Goal: Task Accomplishment & Management: Use online tool/utility

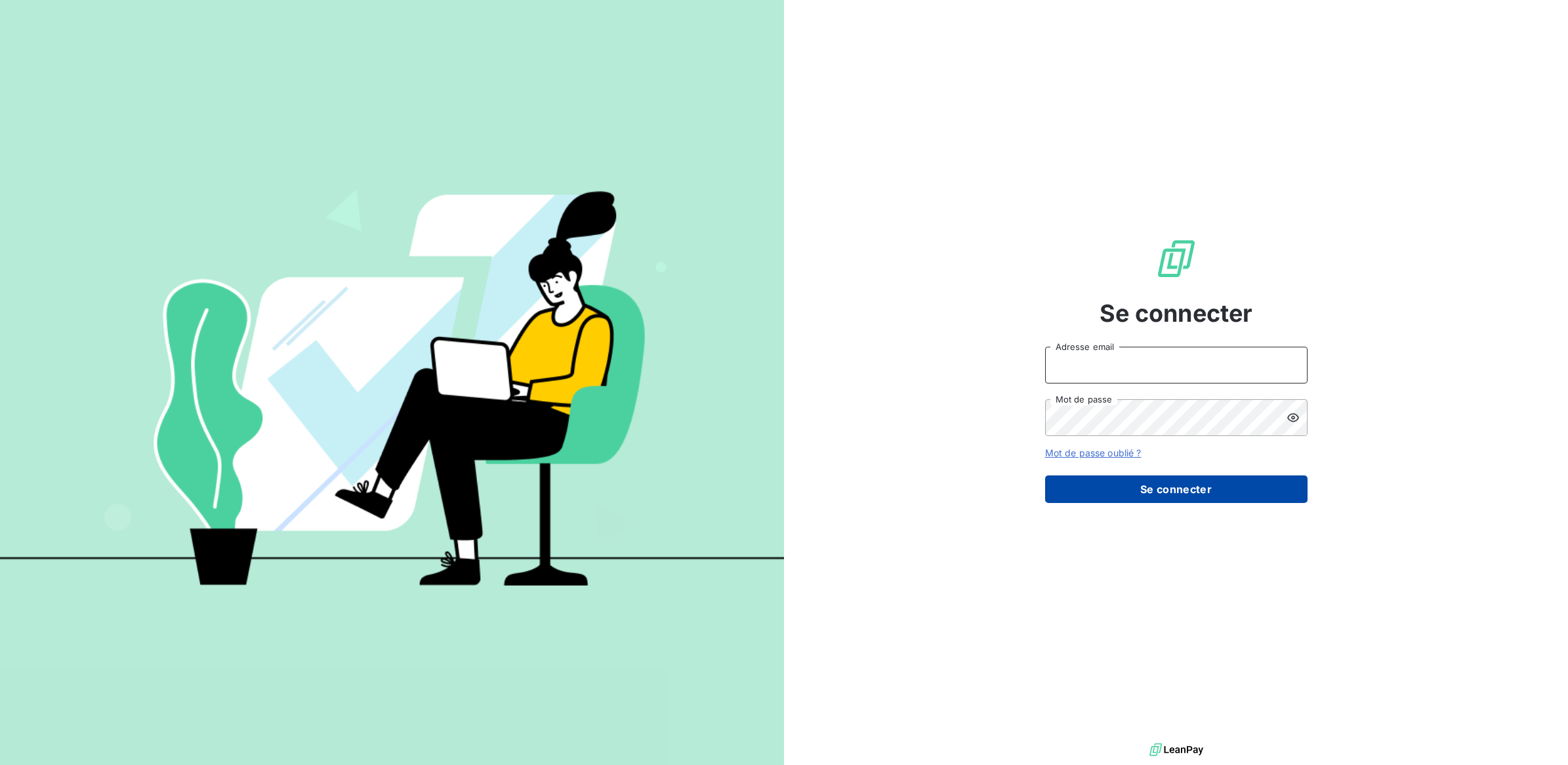
type input "[EMAIL_ADDRESS][DOMAIN_NAME]"
click at [1156, 489] on button "Se connecter" at bounding box center [1176, 488] width 263 height 27
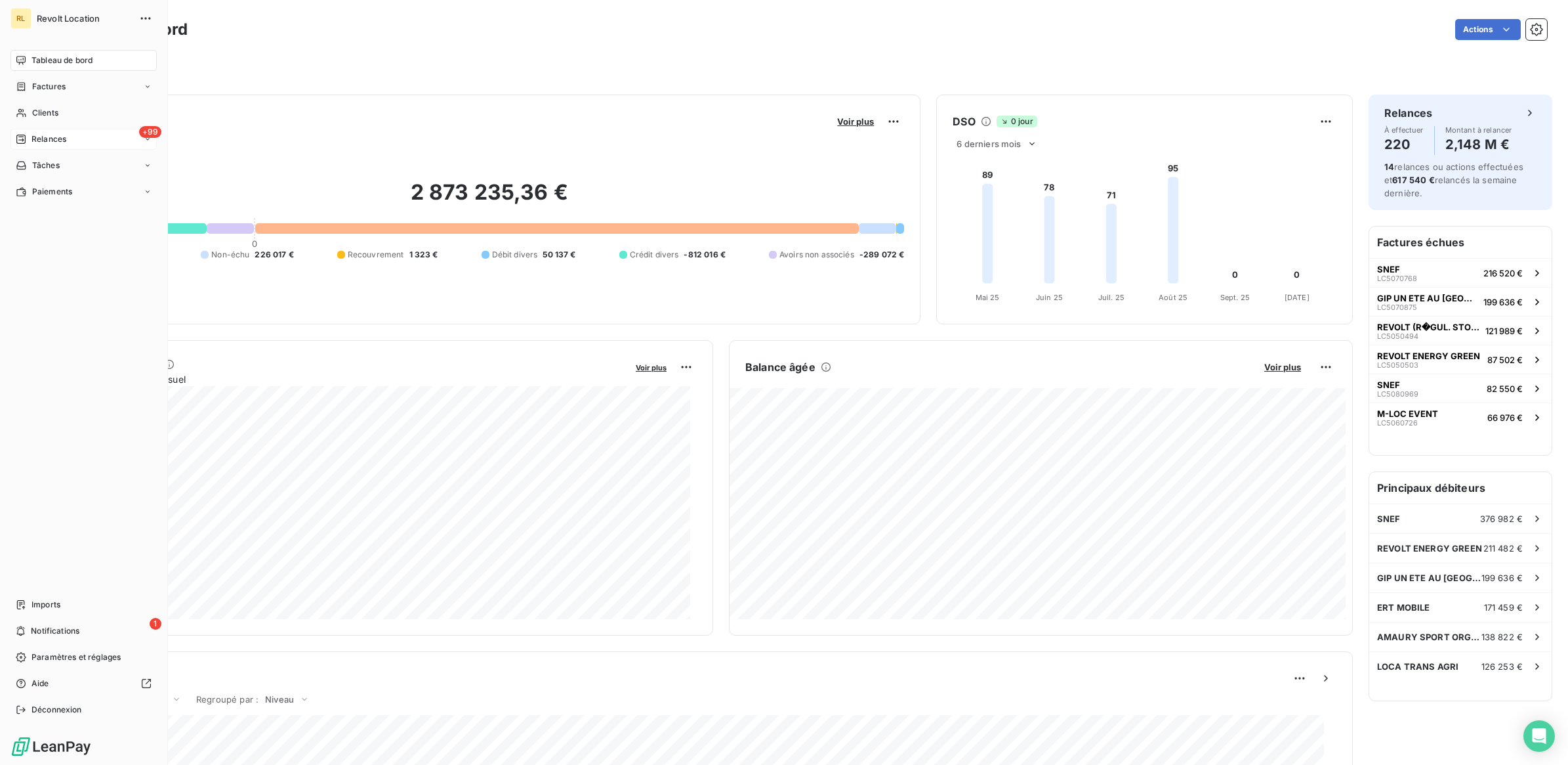
click at [62, 139] on span "Relances" at bounding box center [49, 138] width 35 height 12
click at [70, 164] on span "À effectuer" at bounding box center [53, 165] width 43 height 12
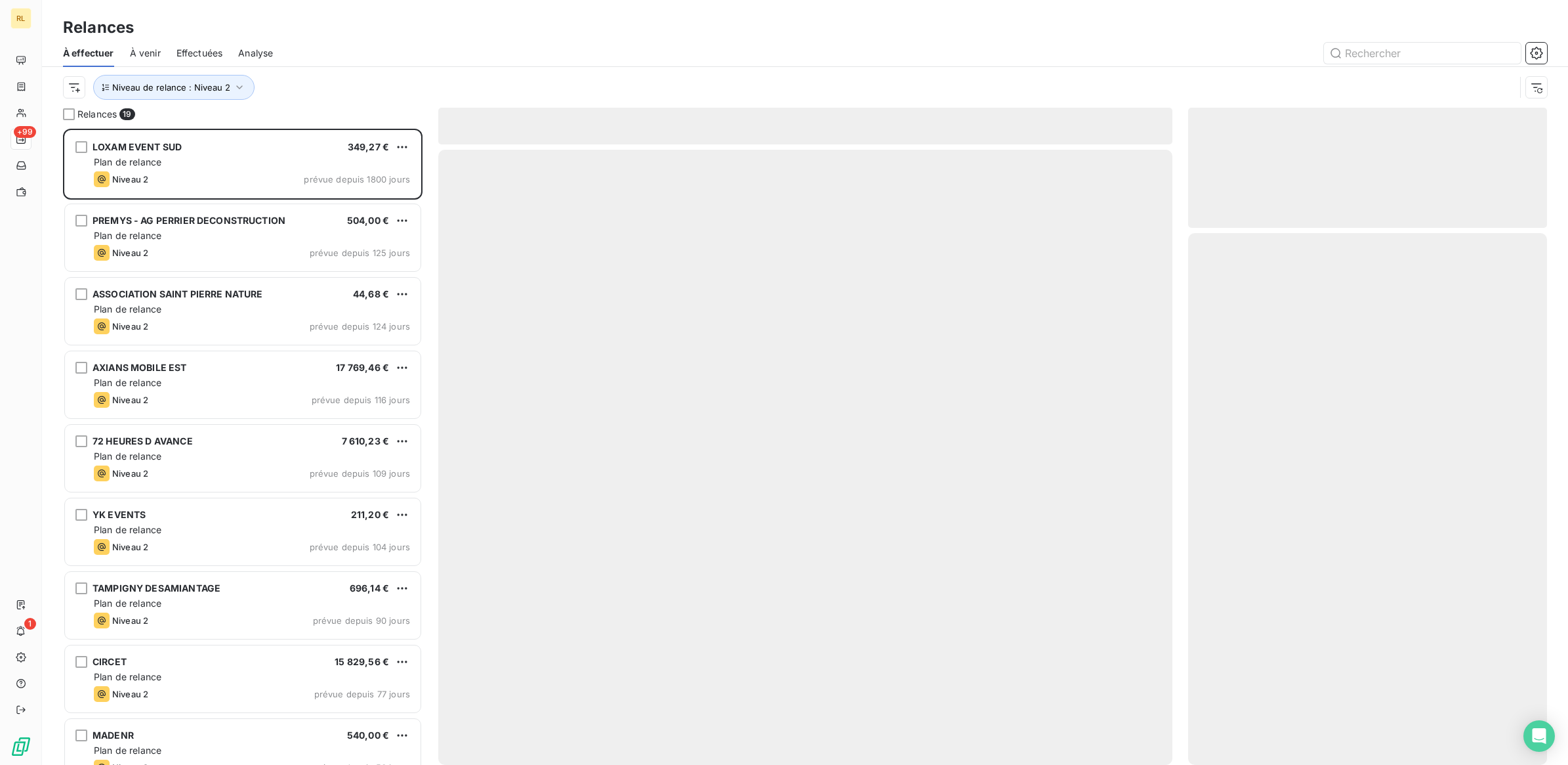
scroll to position [624, 347]
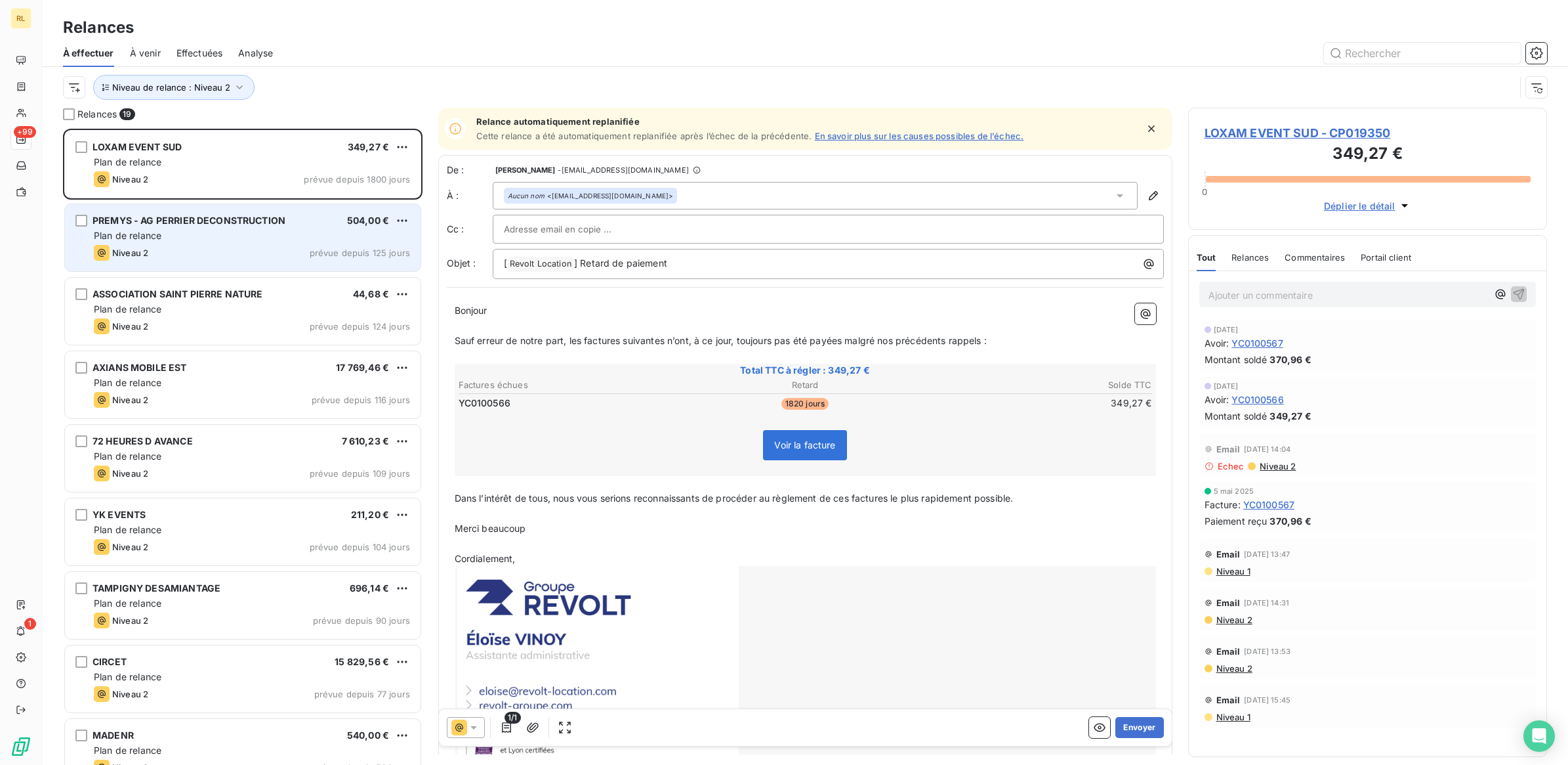
click at [238, 253] on div "Niveau 2 prévue depuis 125 jours" at bounding box center [252, 253] width 316 height 16
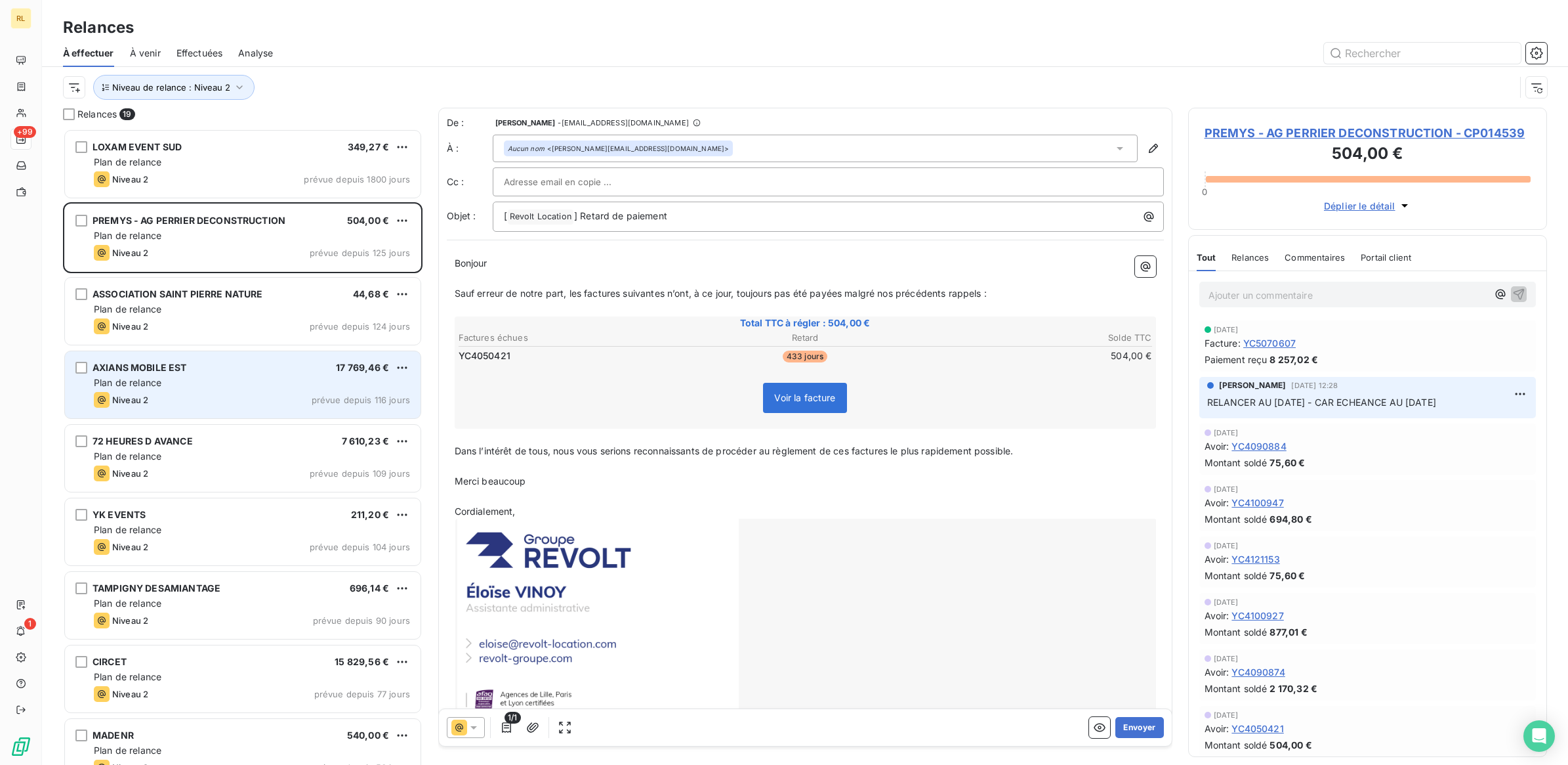
click at [242, 374] on div "AXIANS MOBILE EST 17 769,46 € Plan de relance Niveau 2 prévue depuis 116 jours" at bounding box center [243, 385] width 356 height 67
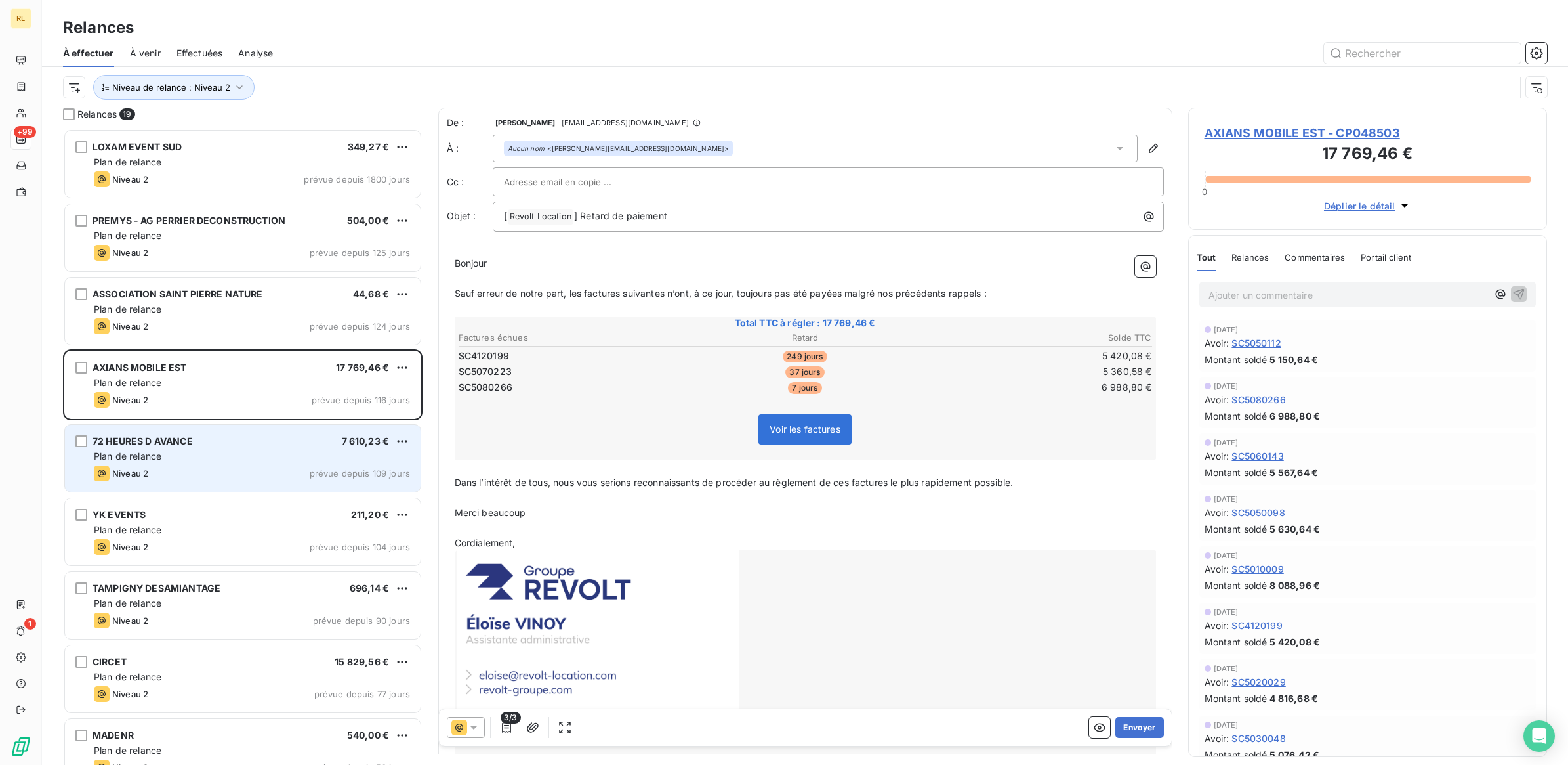
click at [256, 451] on div "Plan de relance" at bounding box center [252, 456] width 316 height 13
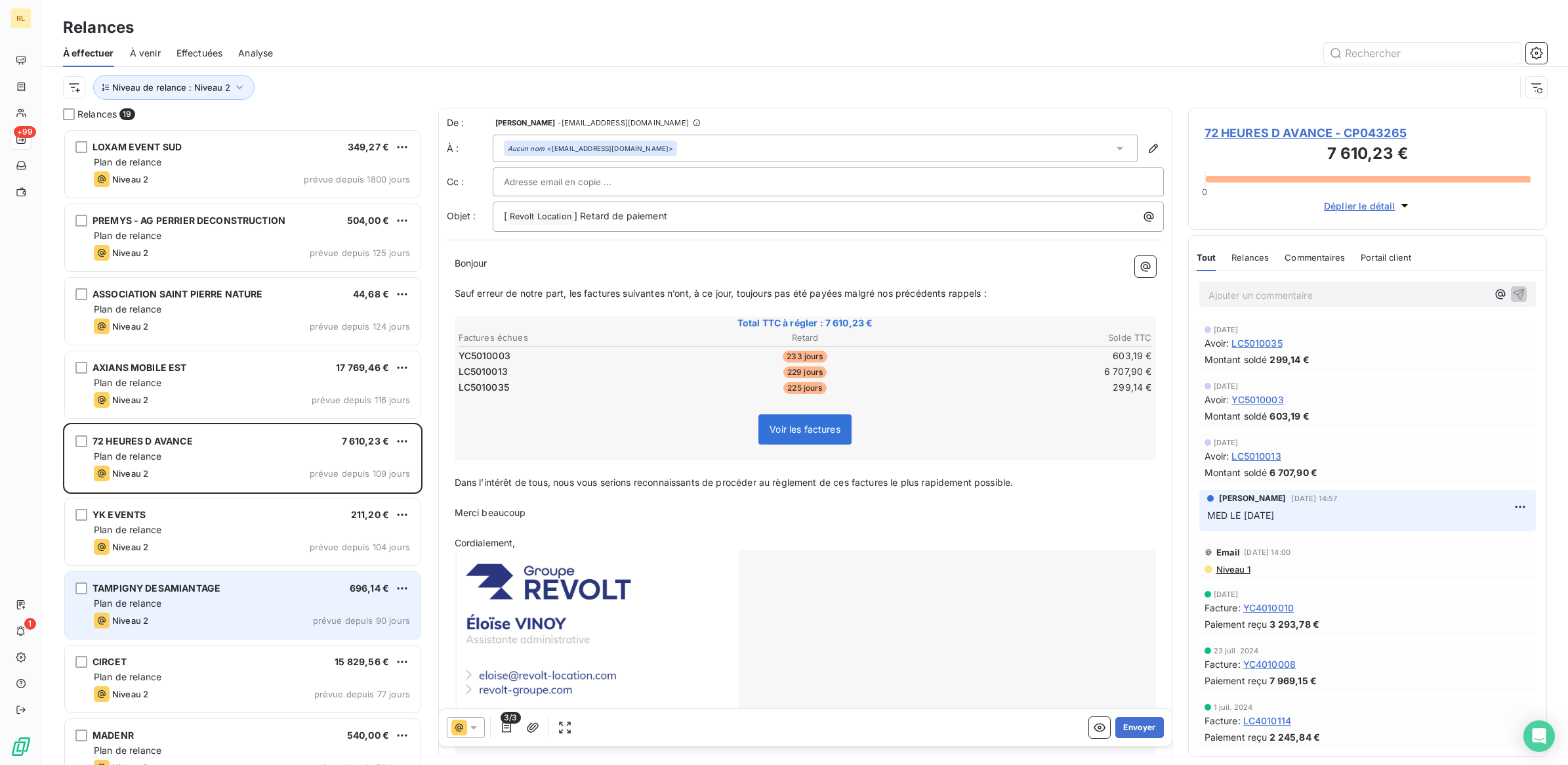
click at [242, 614] on div "Niveau 2 prévue depuis 90 jours" at bounding box center [252, 620] width 316 height 16
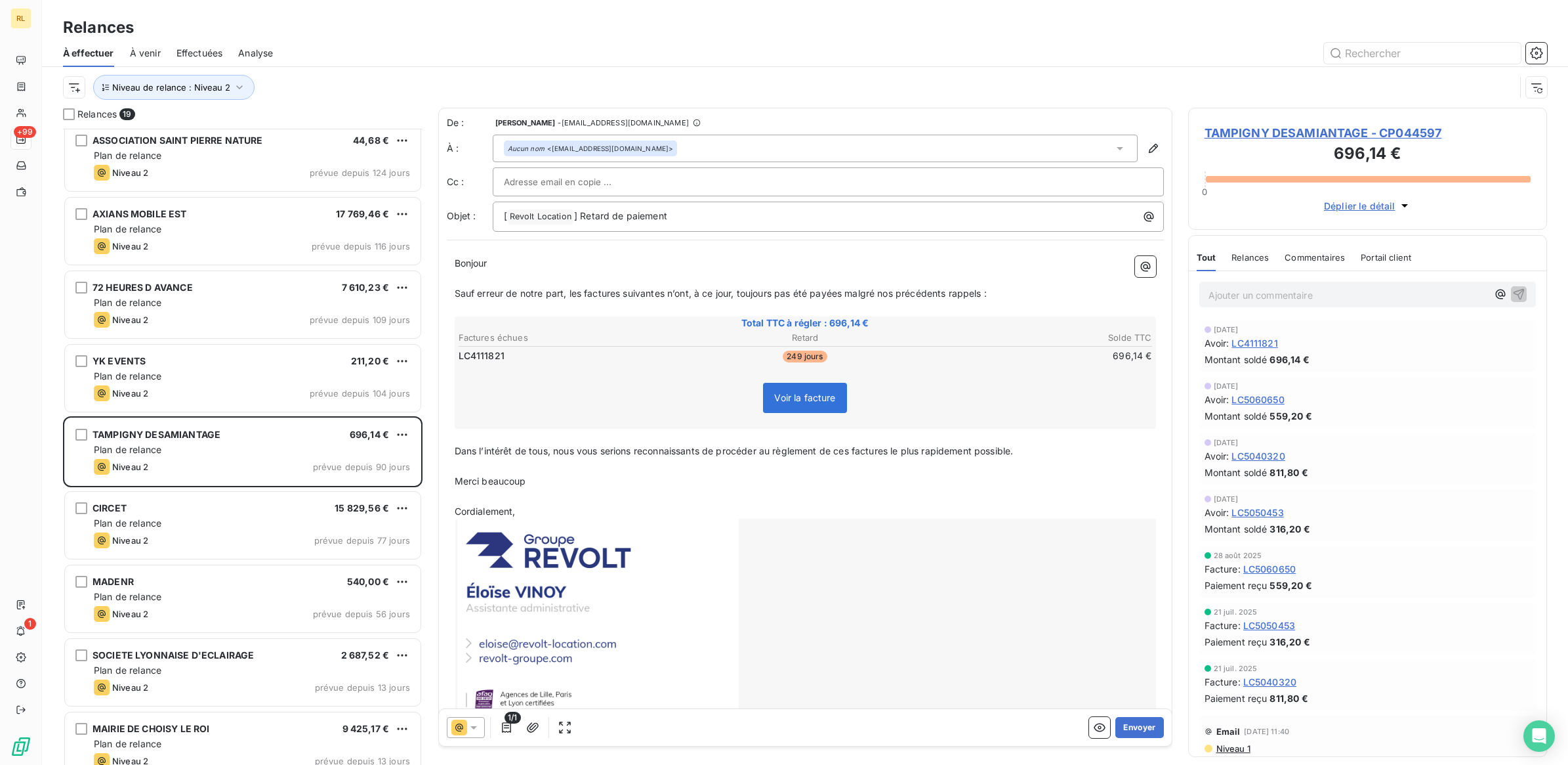
scroll to position [246, 0]
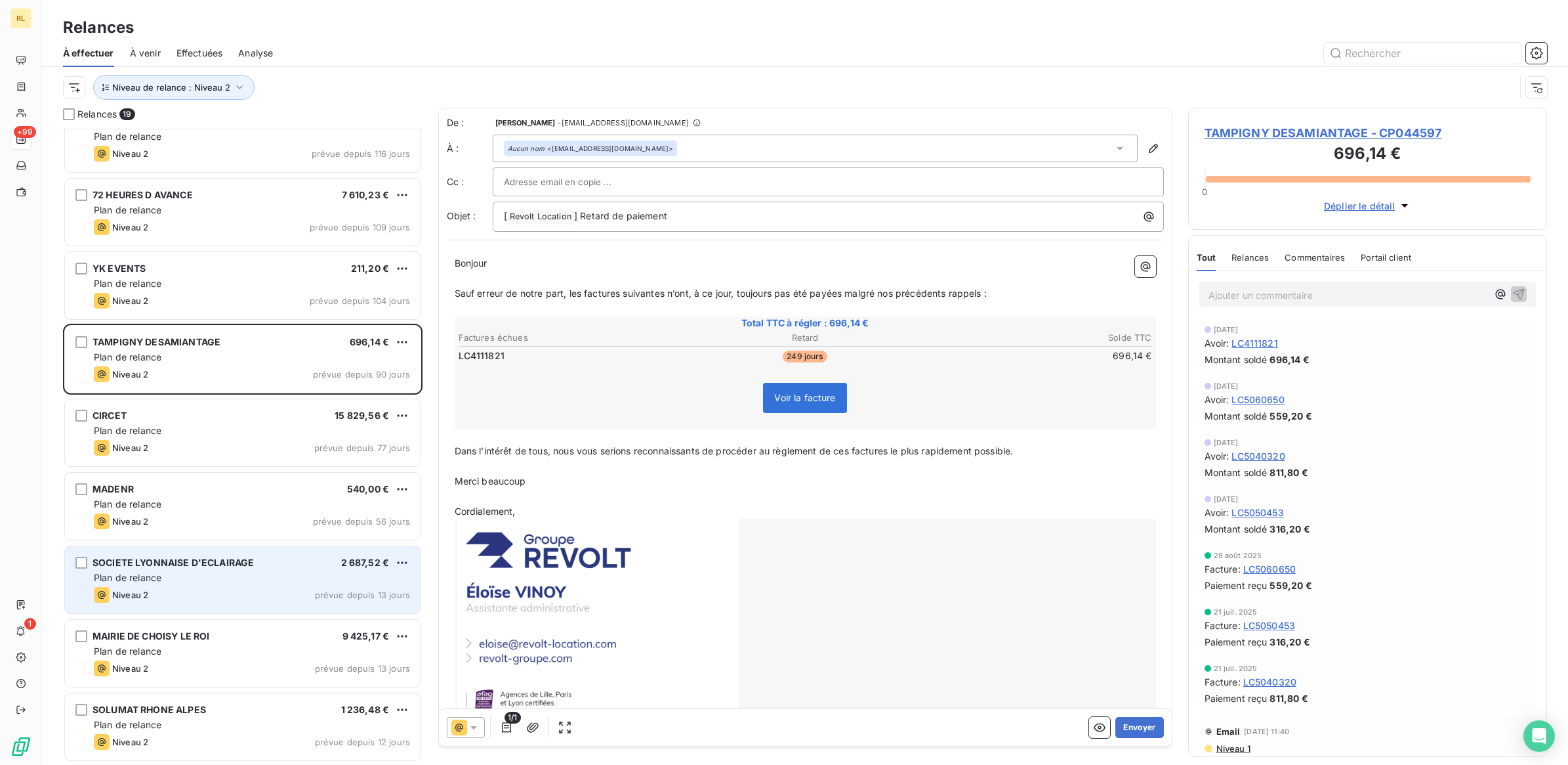
click at [253, 581] on div "Plan de relance" at bounding box center [252, 578] width 316 height 13
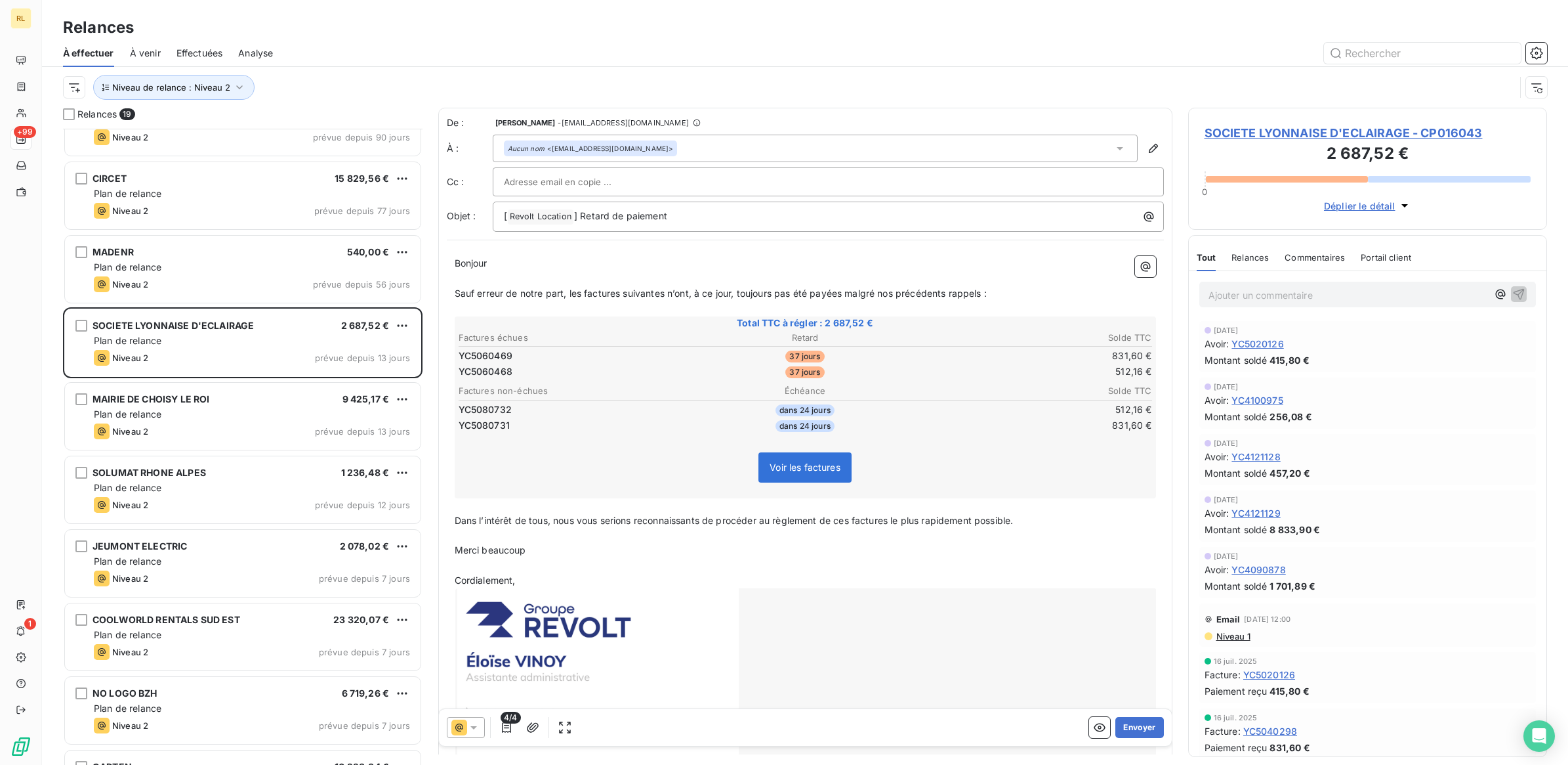
scroll to position [493, 0]
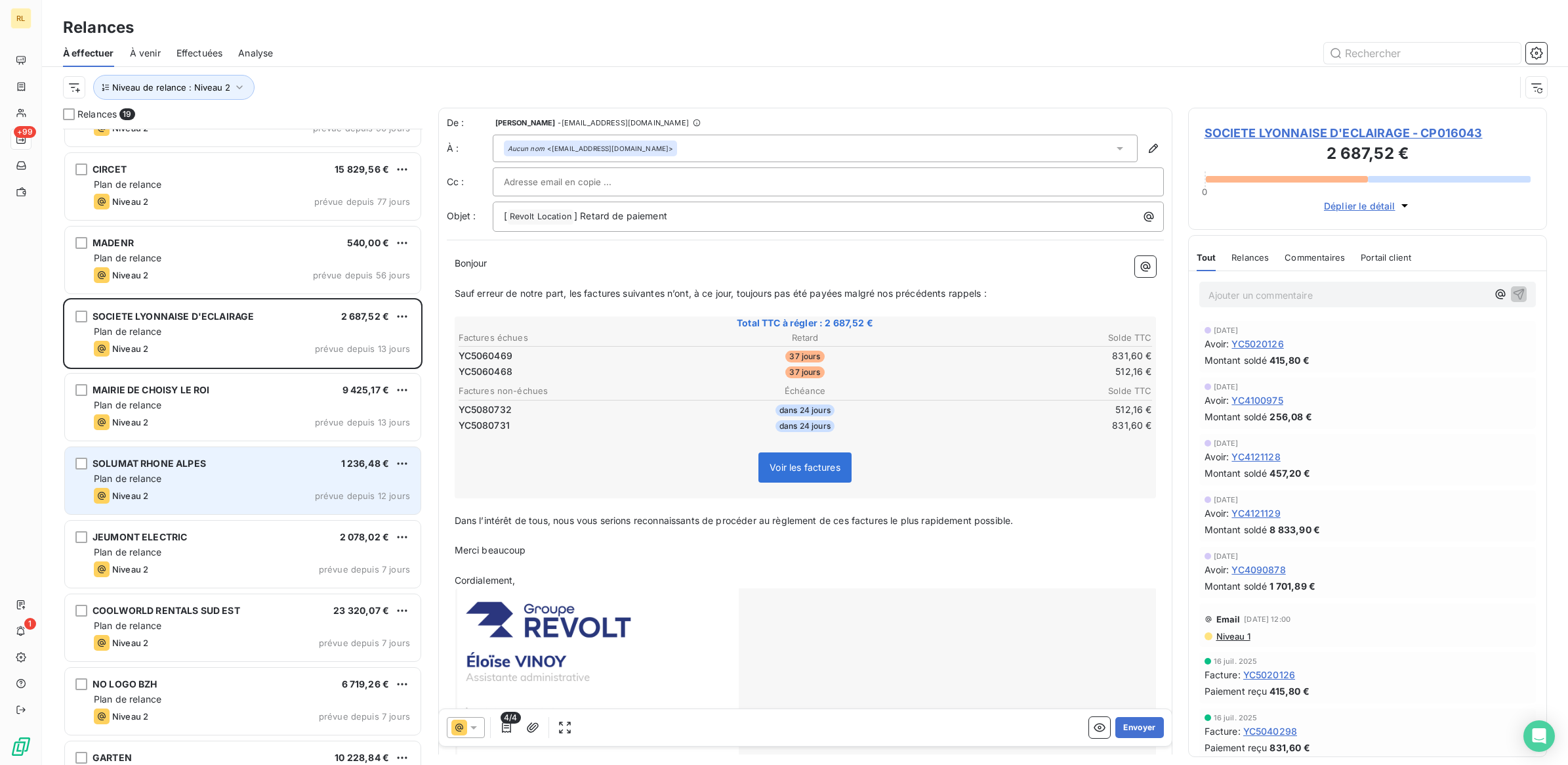
click at [233, 480] on div "Plan de relance" at bounding box center [252, 478] width 316 height 13
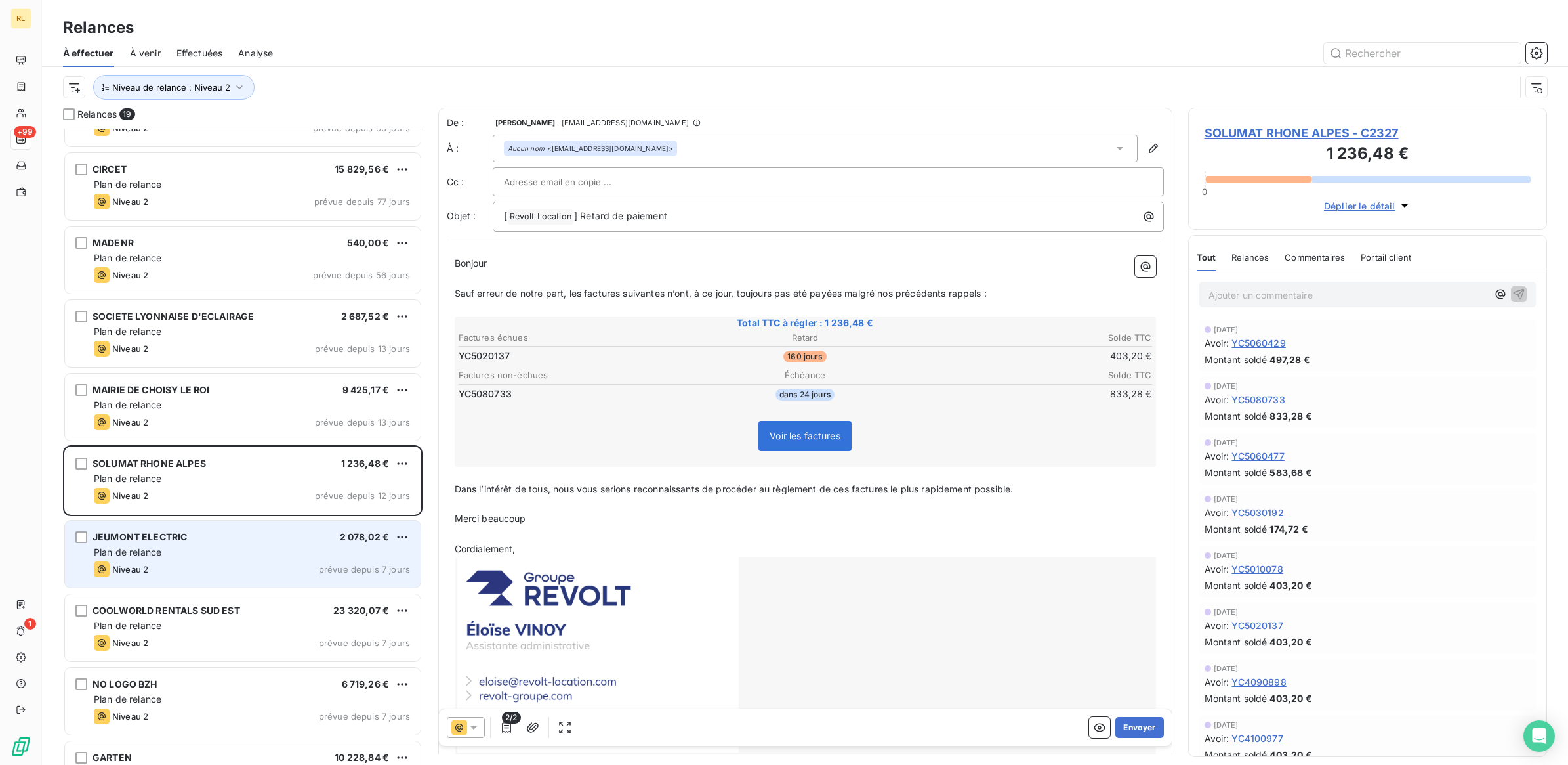
click at [241, 563] on div "Niveau 2 prévue depuis 7 jours" at bounding box center [252, 569] width 316 height 16
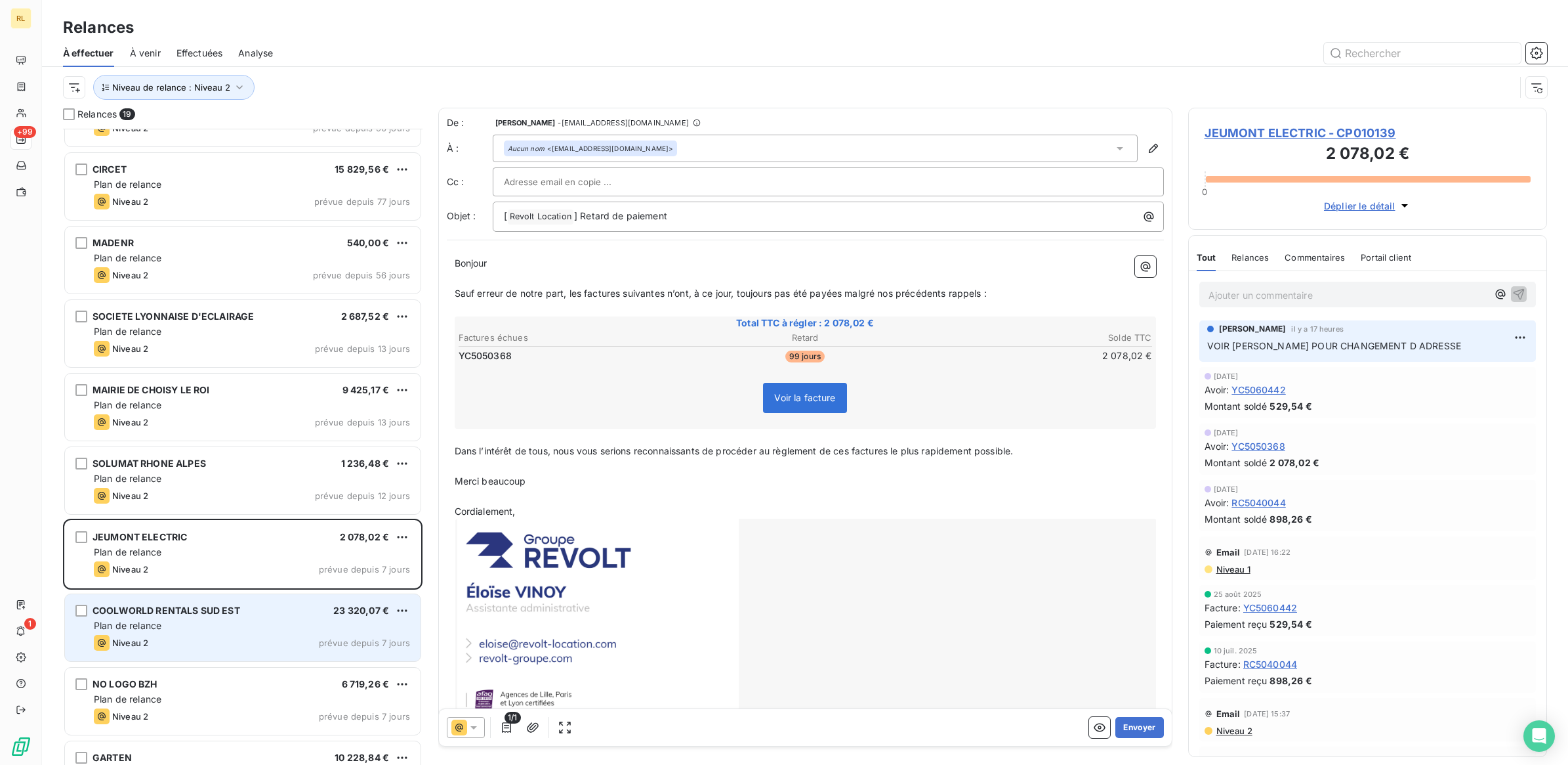
click at [299, 613] on div "COOLWORLD RENTALS SUD EST 23 320,07 €" at bounding box center [252, 610] width 316 height 12
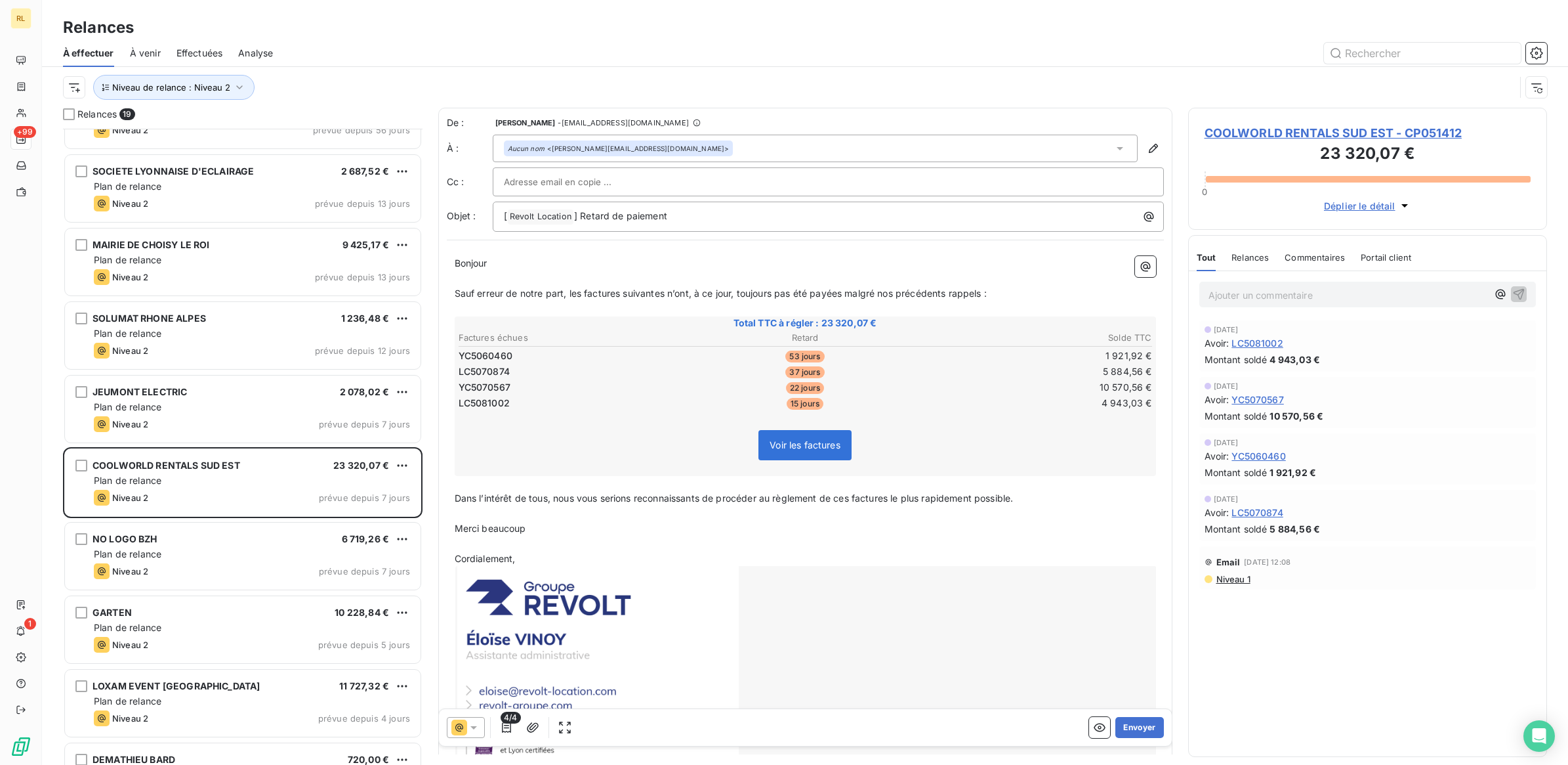
scroll to position [657, 0]
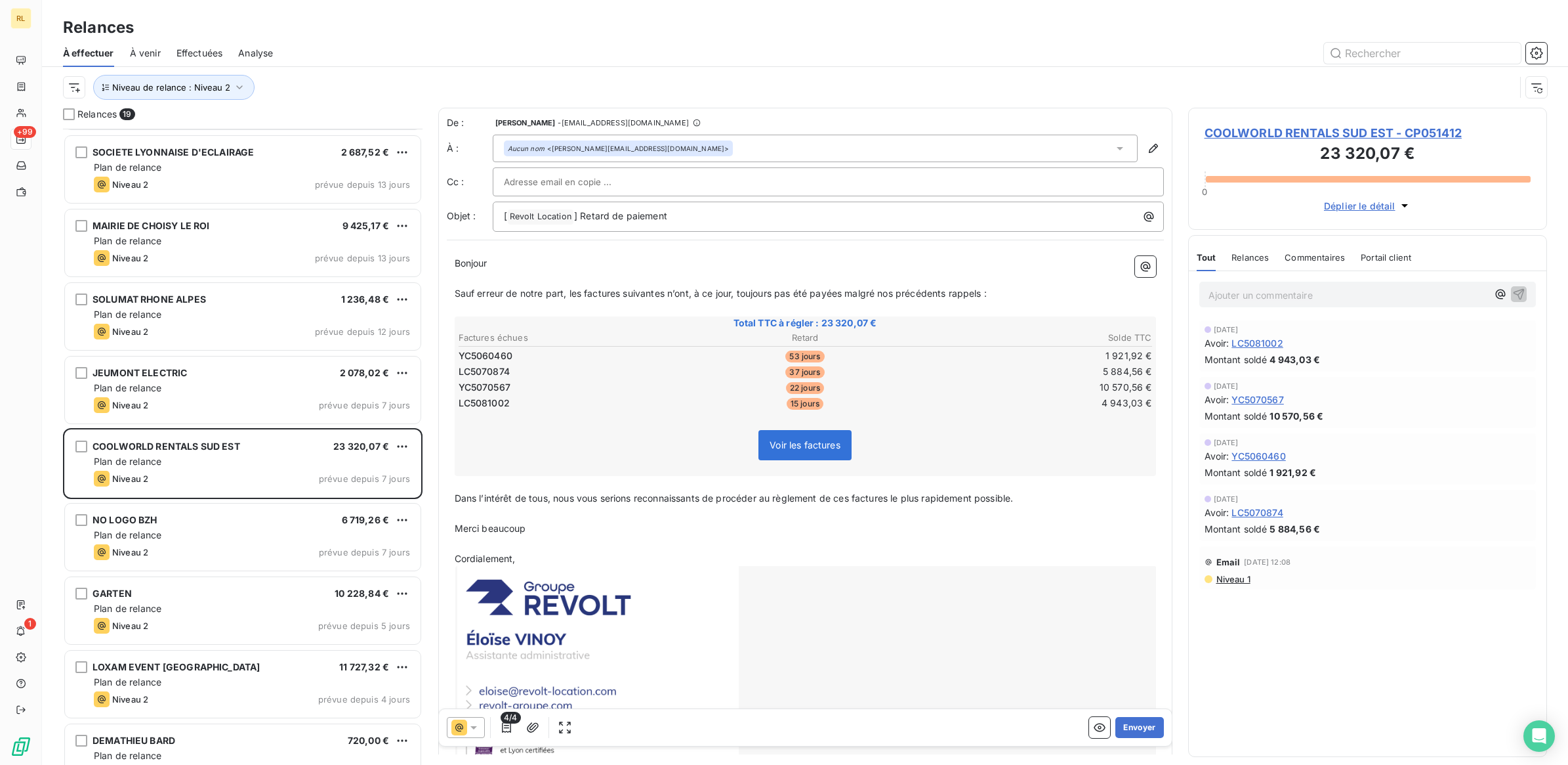
click at [480, 728] on div at bounding box center [465, 727] width 38 height 21
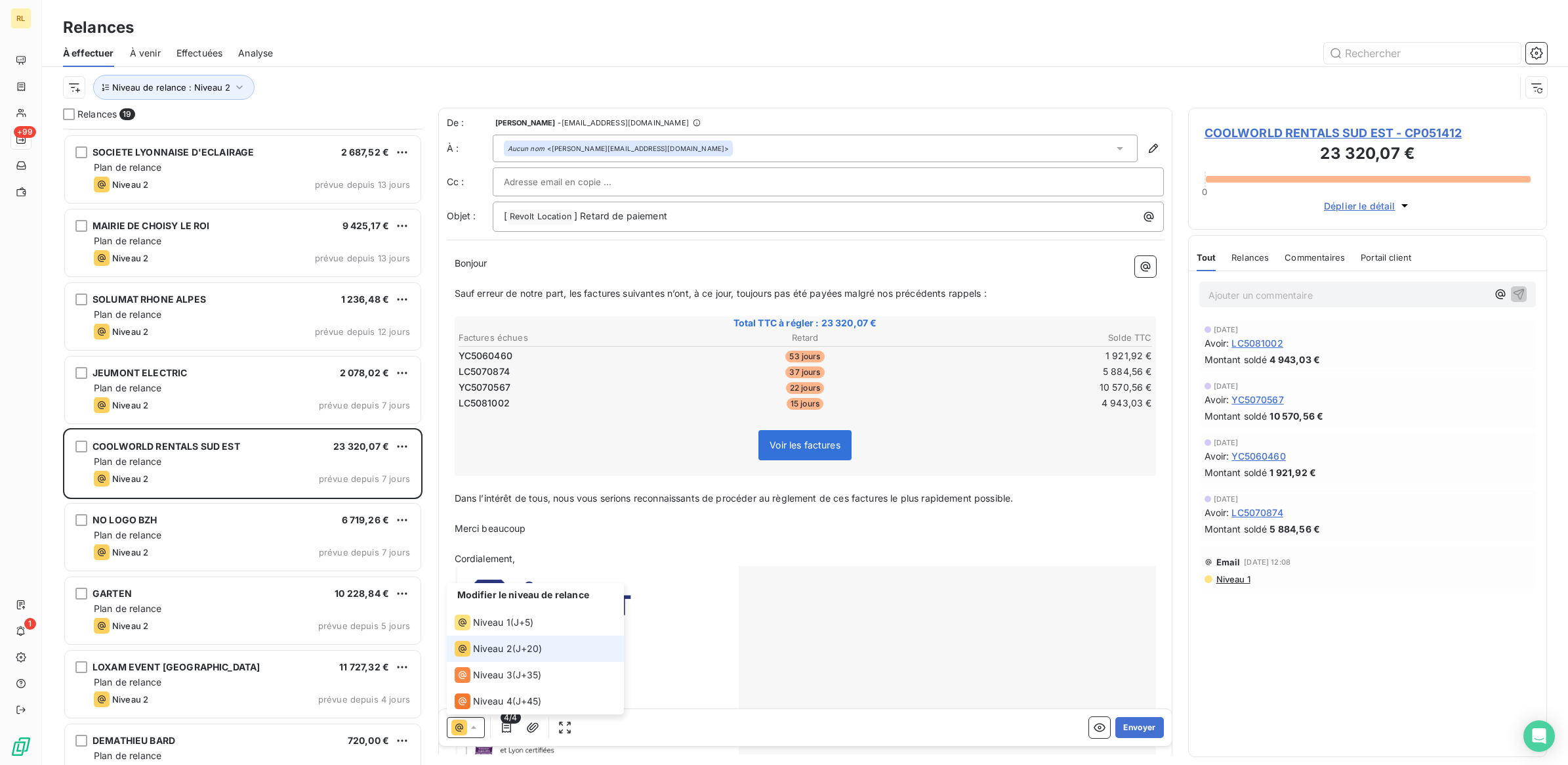
click at [503, 645] on span "Niveau 2" at bounding box center [493, 648] width 40 height 13
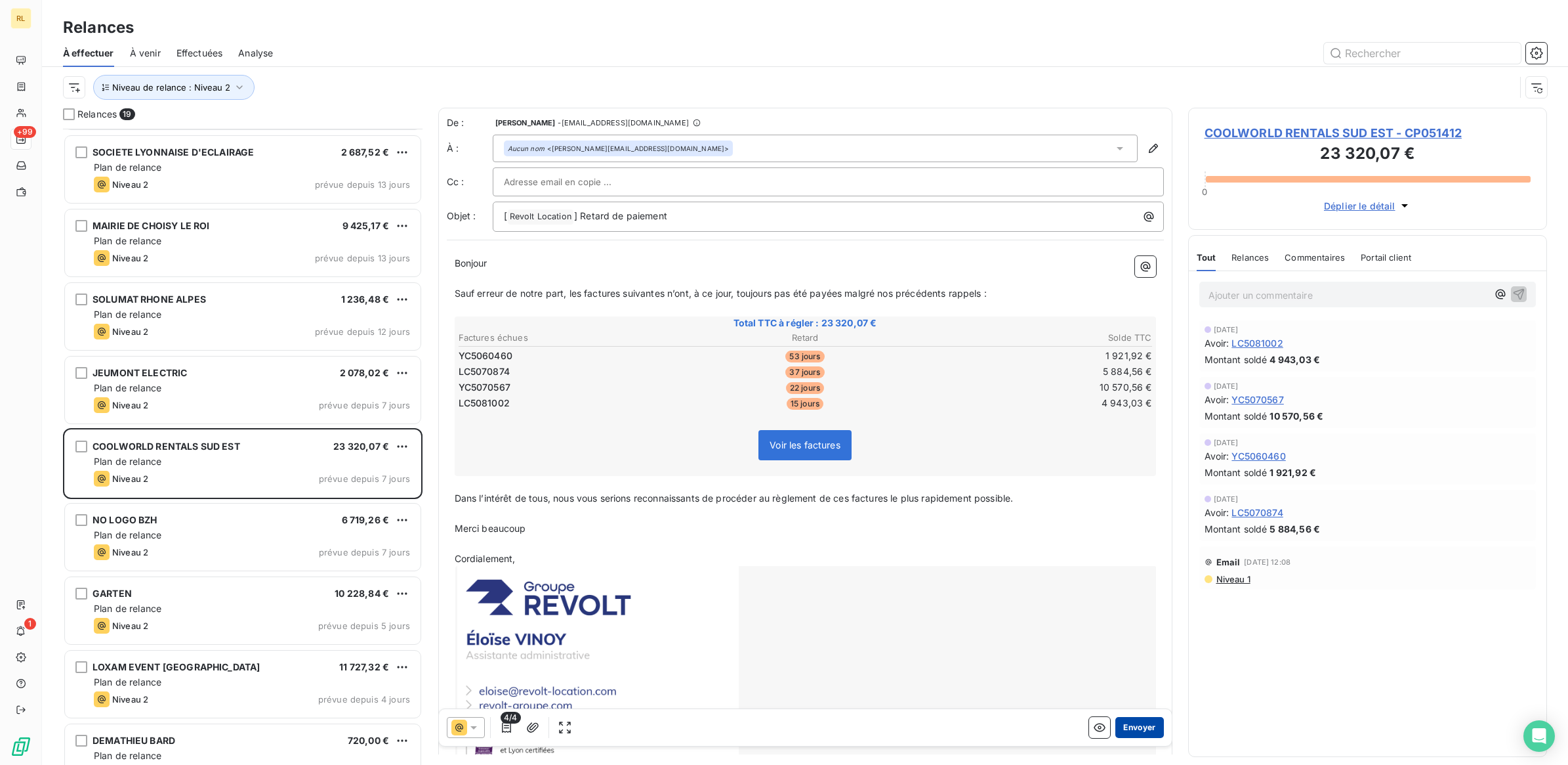
click at [1132, 729] on button "Envoyer" at bounding box center [1139, 727] width 48 height 21
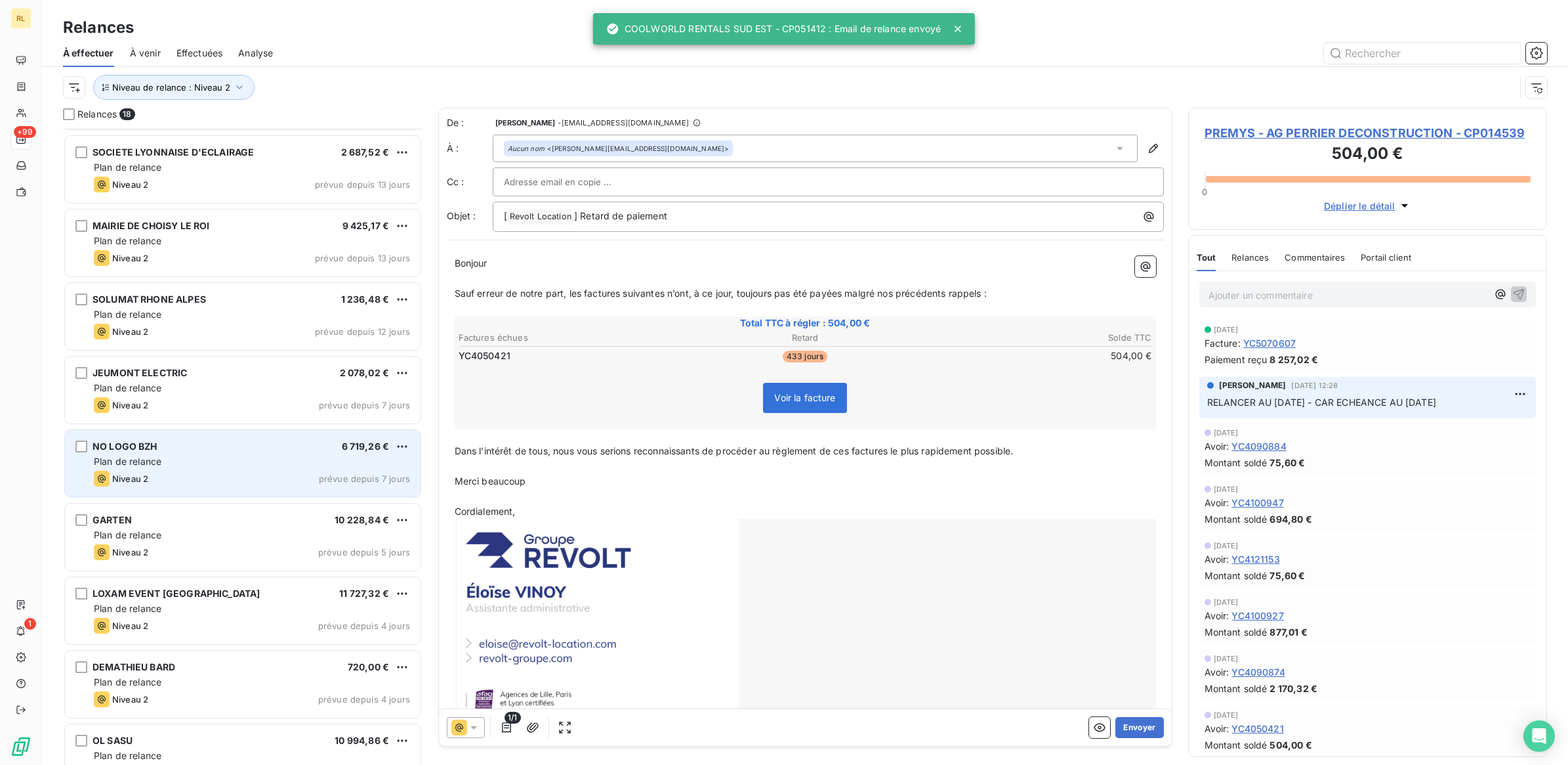
click at [268, 451] on div "NO LOGO BZH 6 719,26 €" at bounding box center [252, 446] width 316 height 12
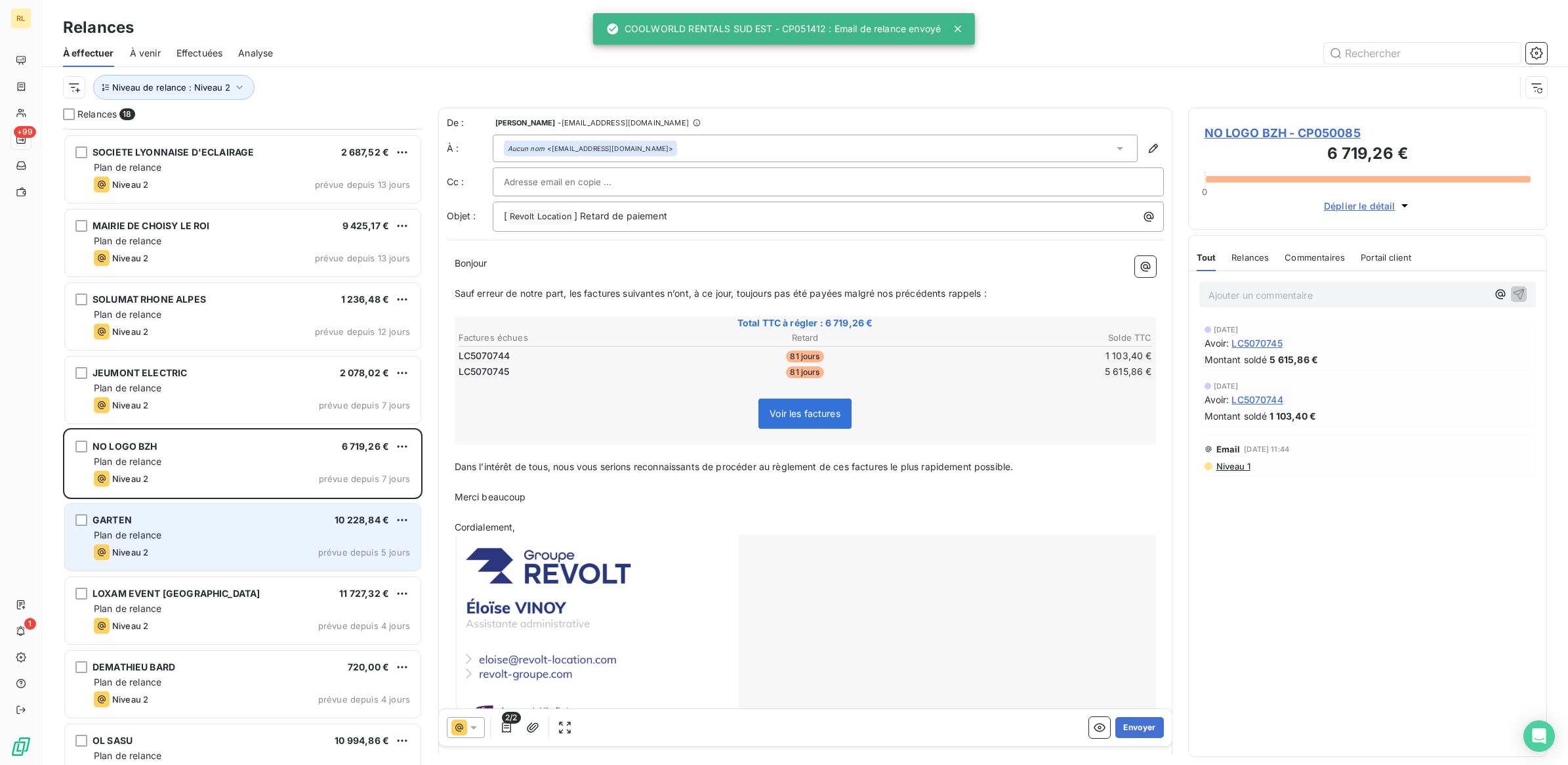
click at [267, 526] on div "GARTEN 10 228,84 € Plan de relance Niveau 2 prévue depuis 5 jours" at bounding box center [243, 537] width 356 height 67
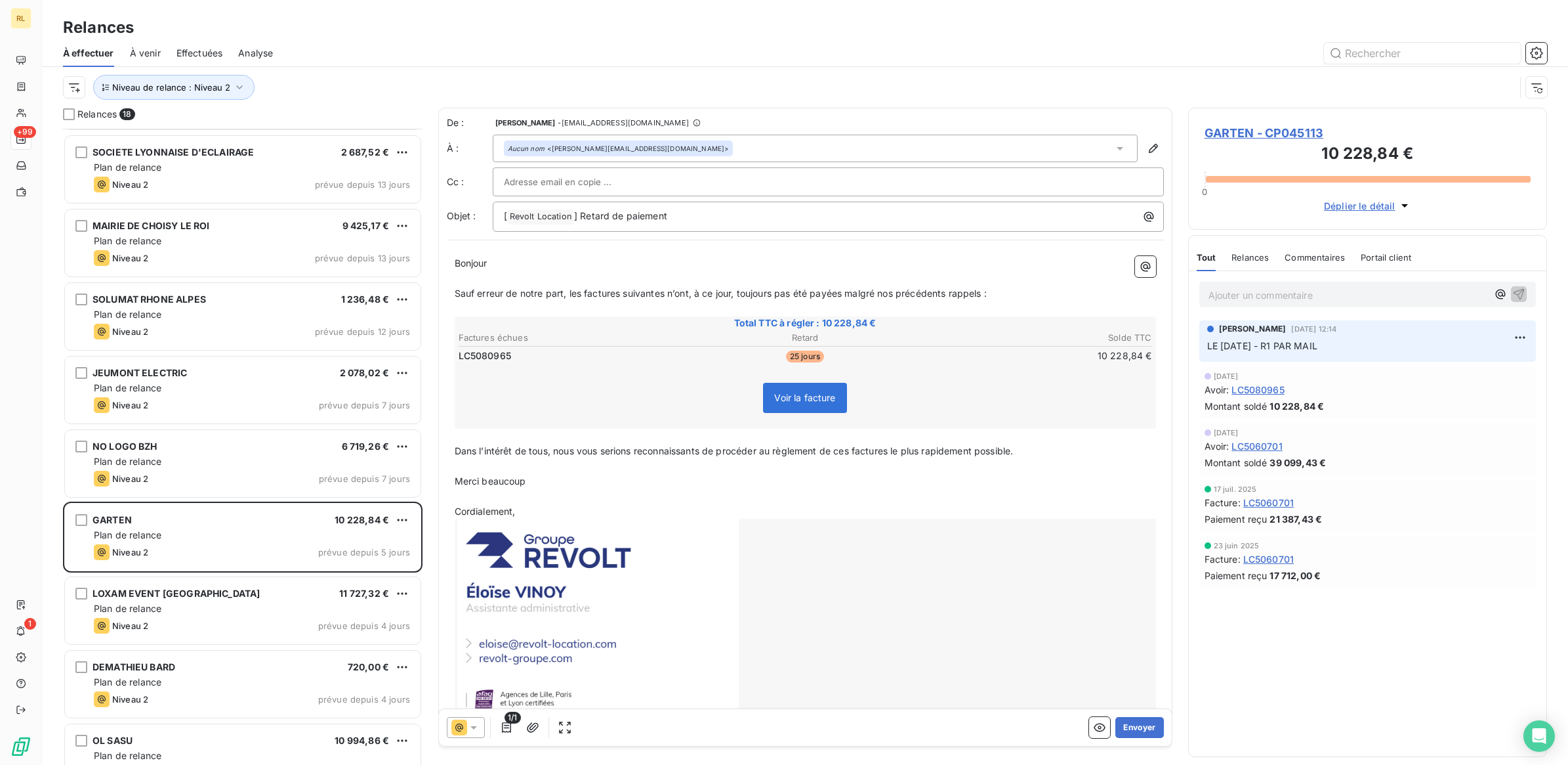
click at [473, 725] on icon at bounding box center [473, 727] width 13 height 13
click at [508, 648] on span "Niveau 2" at bounding box center [493, 648] width 40 height 13
click at [1127, 728] on button "Envoyer" at bounding box center [1139, 727] width 48 height 21
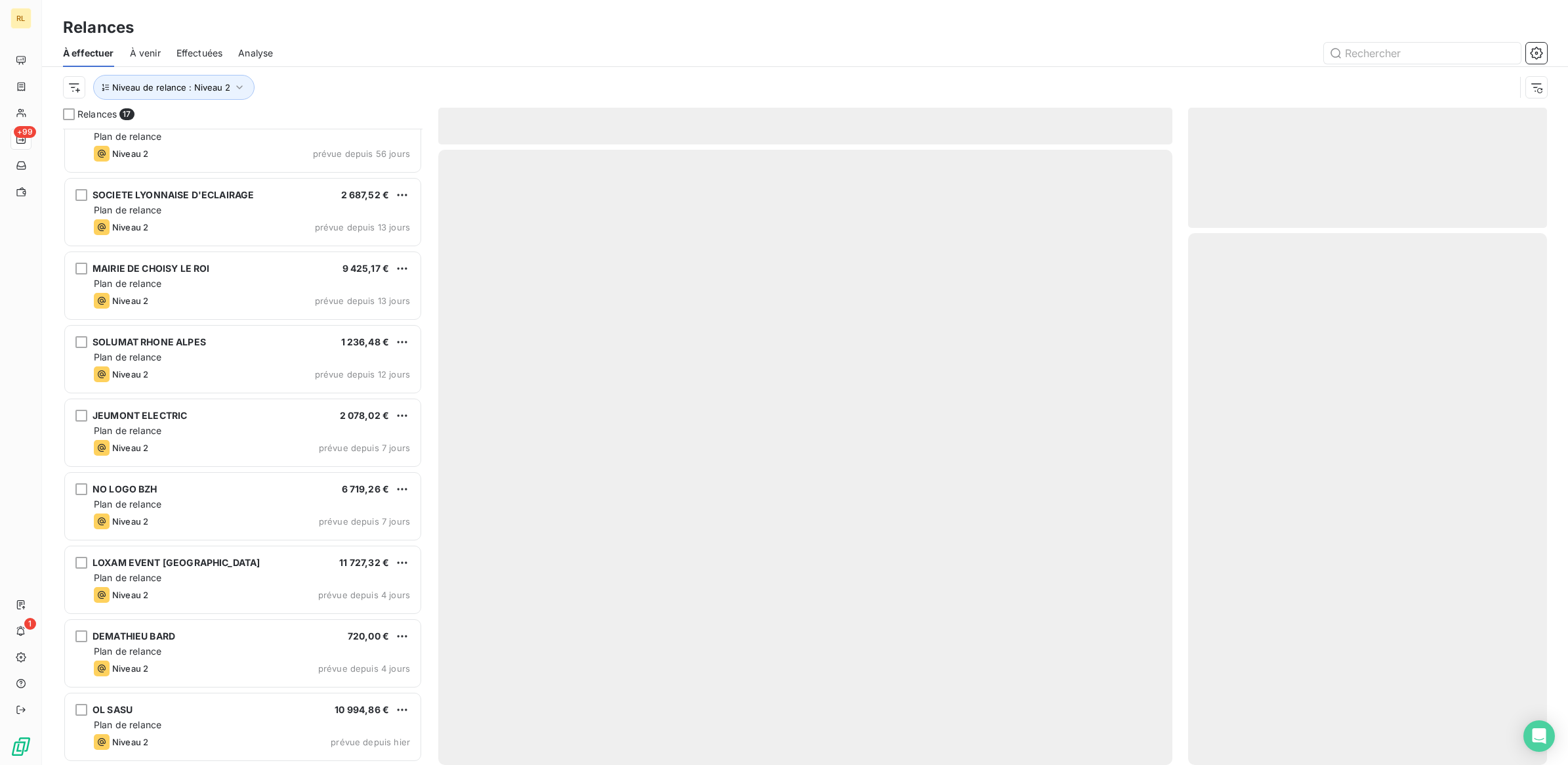
scroll to position [614, 0]
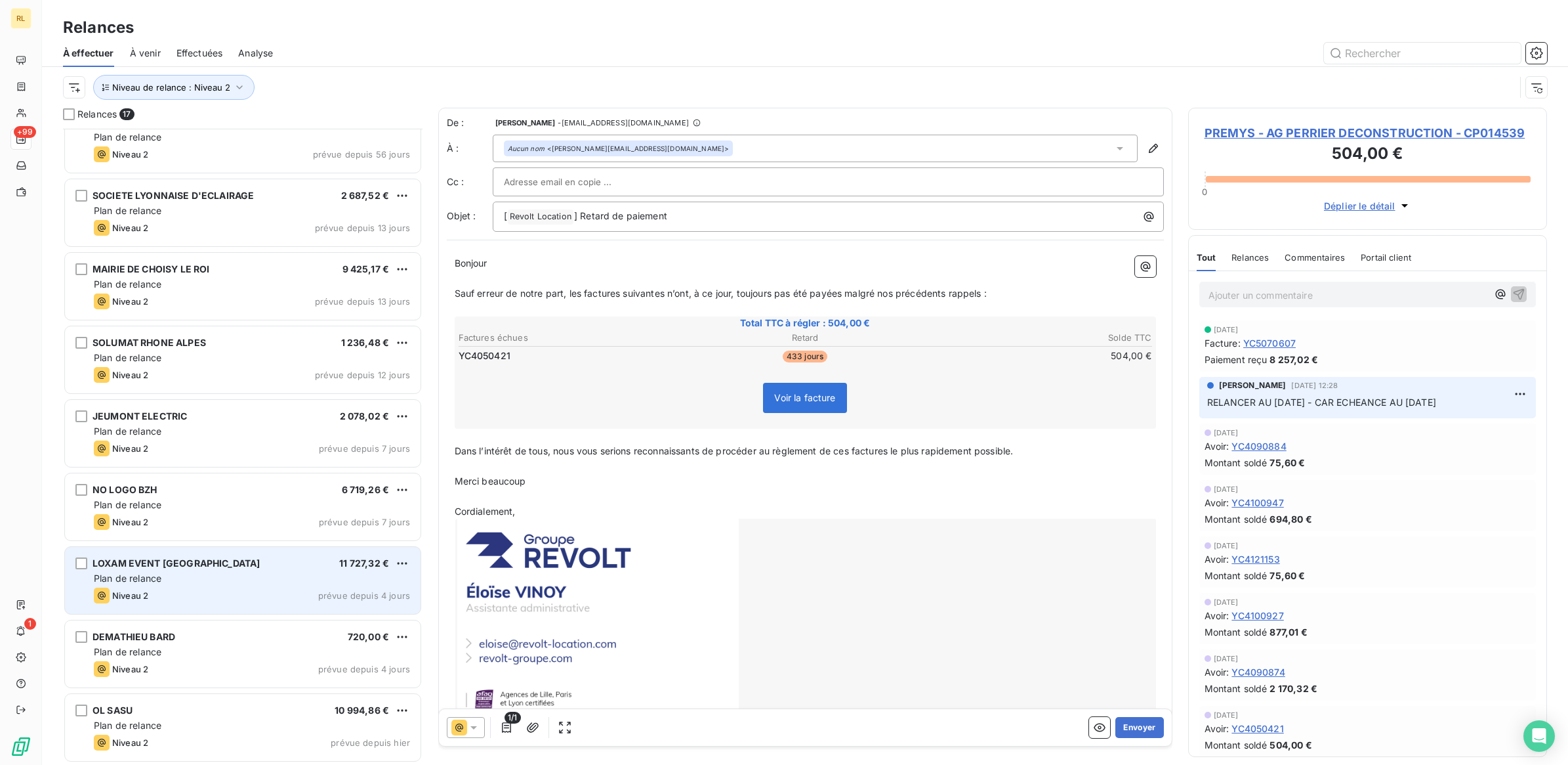
click at [256, 568] on div "LOXAM EVENT [GEOGRAPHIC_DATA] 11 727,32 €" at bounding box center [252, 563] width 316 height 12
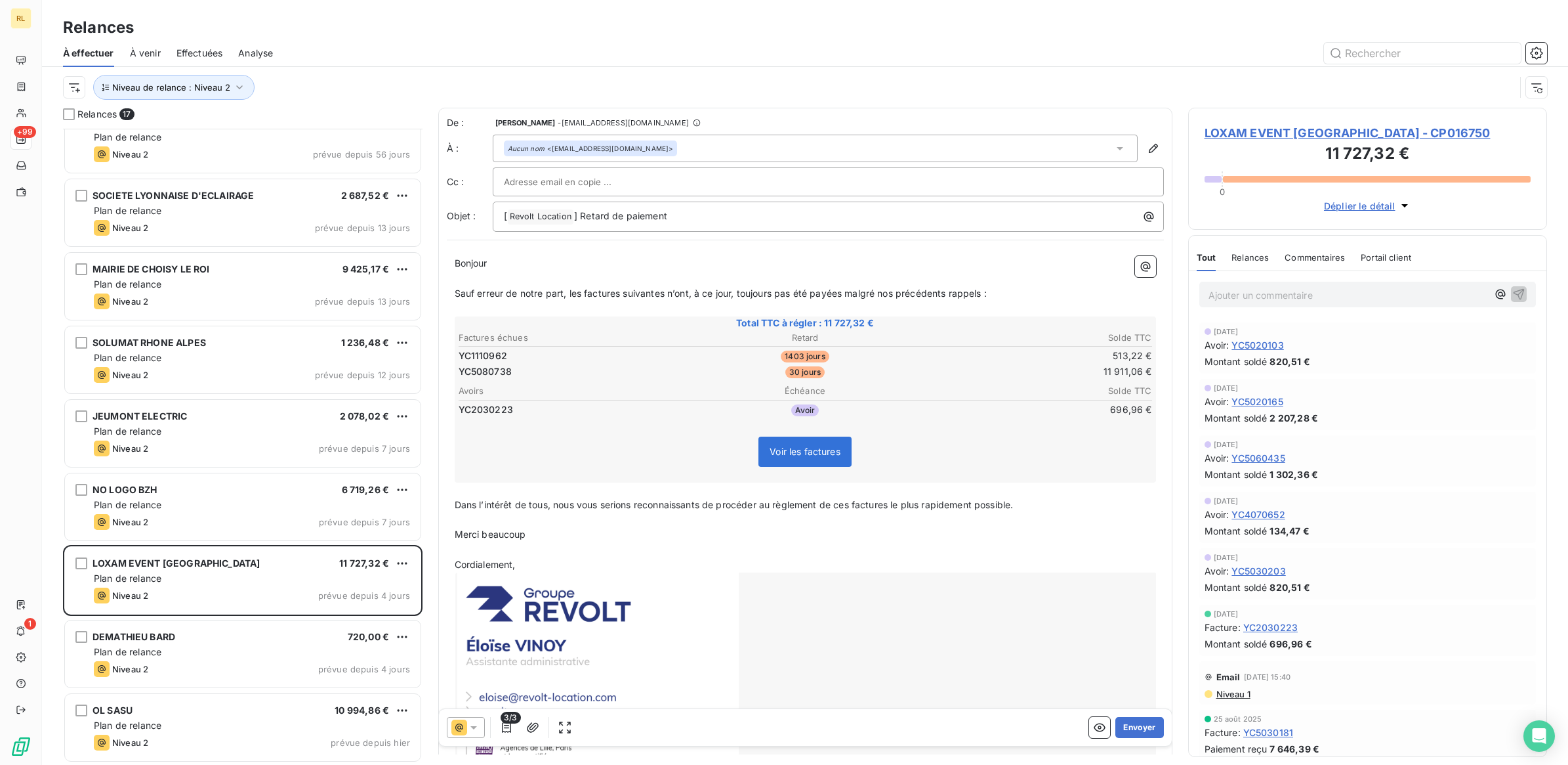
scroll to position [903, 0]
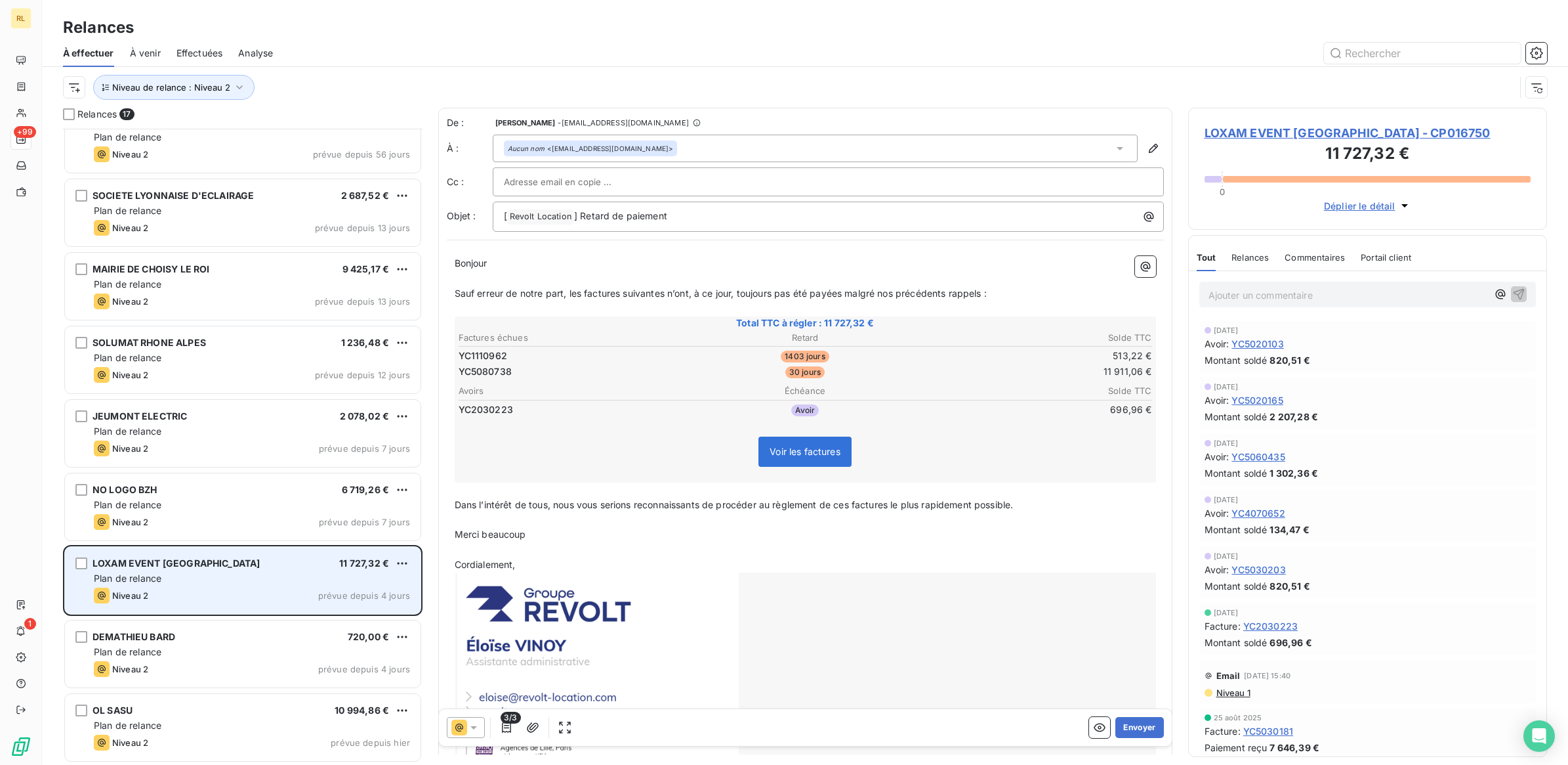
click at [227, 582] on div "Plan de relance" at bounding box center [252, 578] width 316 height 13
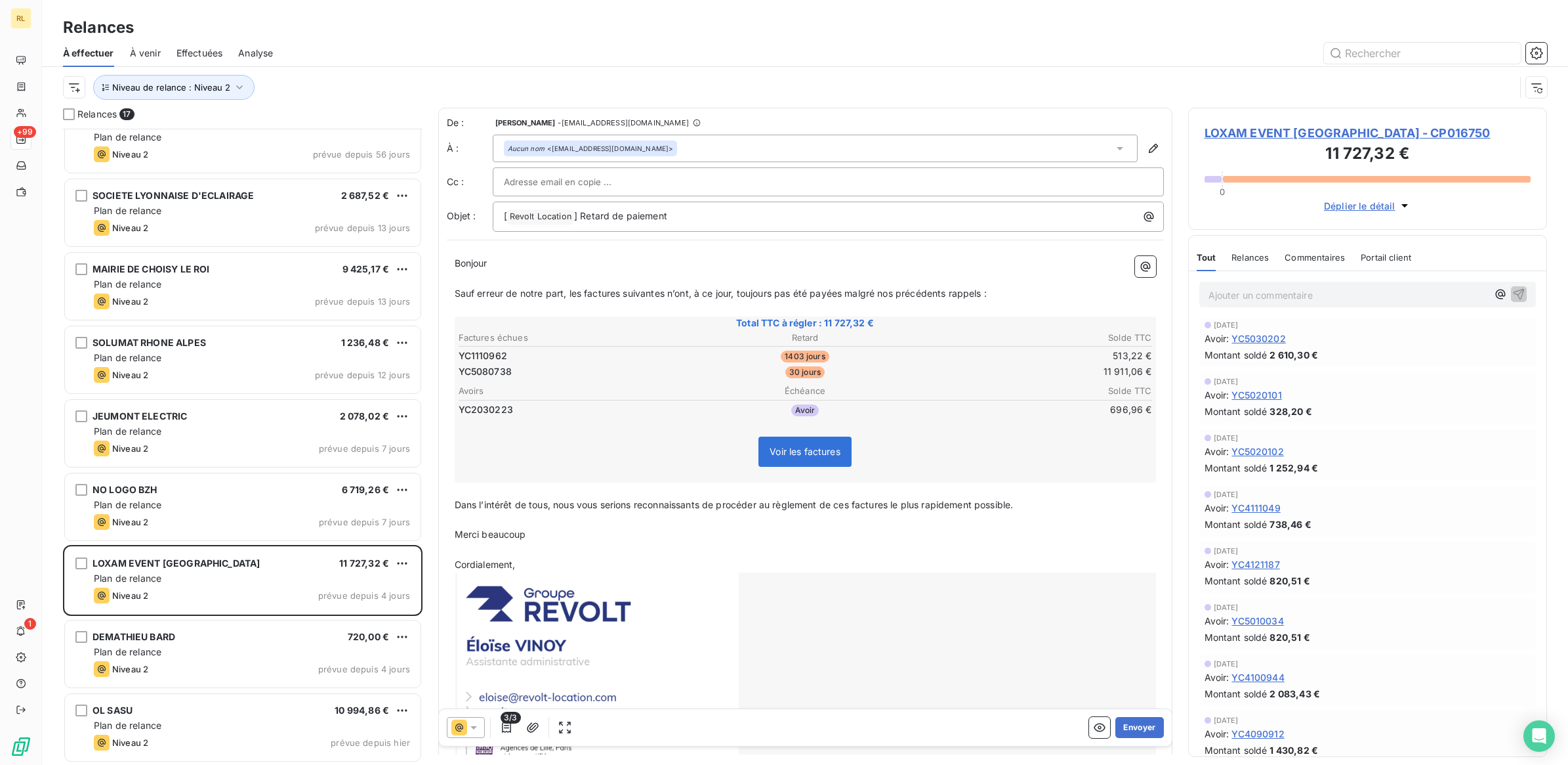
scroll to position [0, 0]
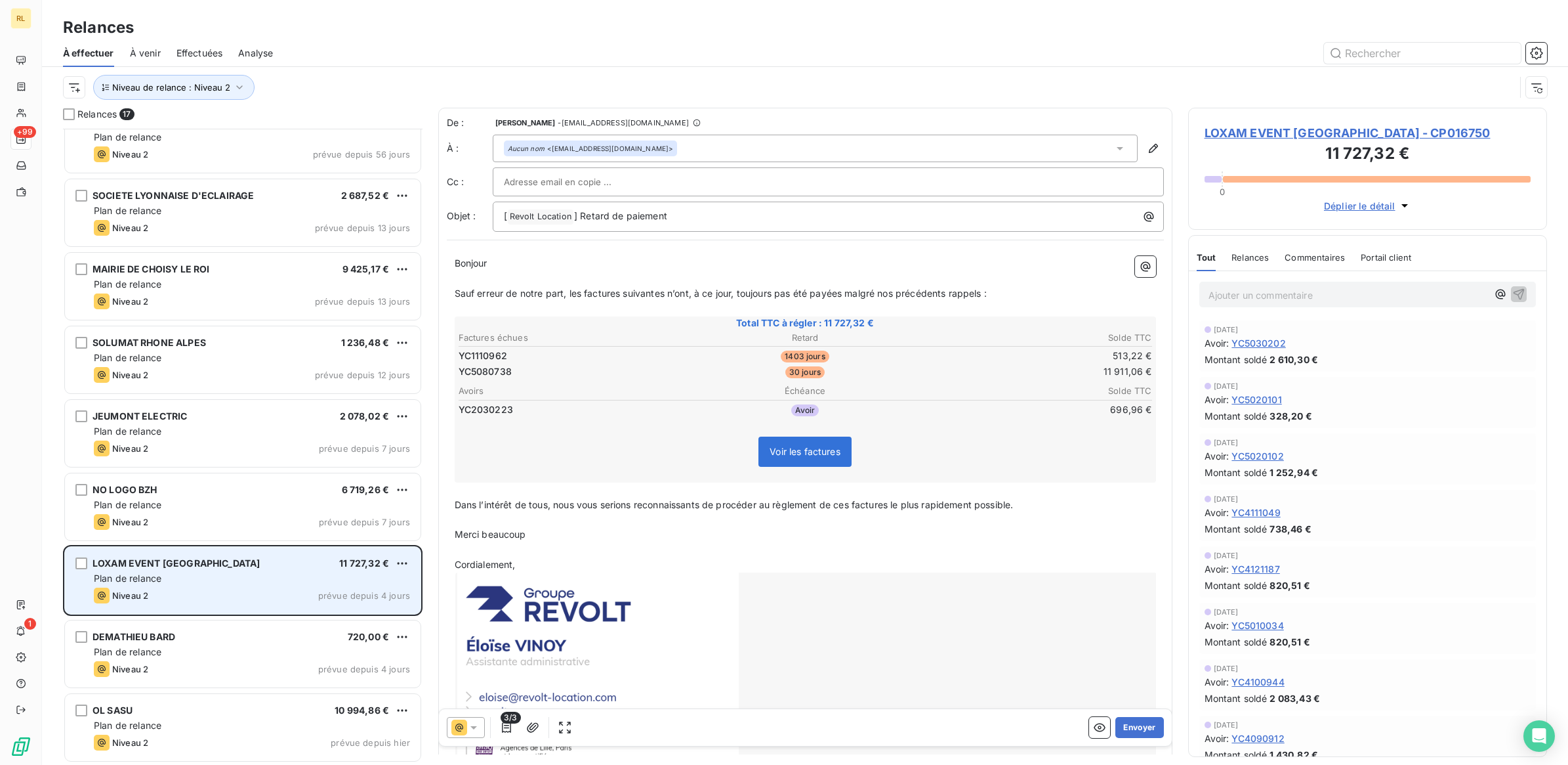
click at [223, 585] on div "Plan de relance" at bounding box center [252, 578] width 316 height 13
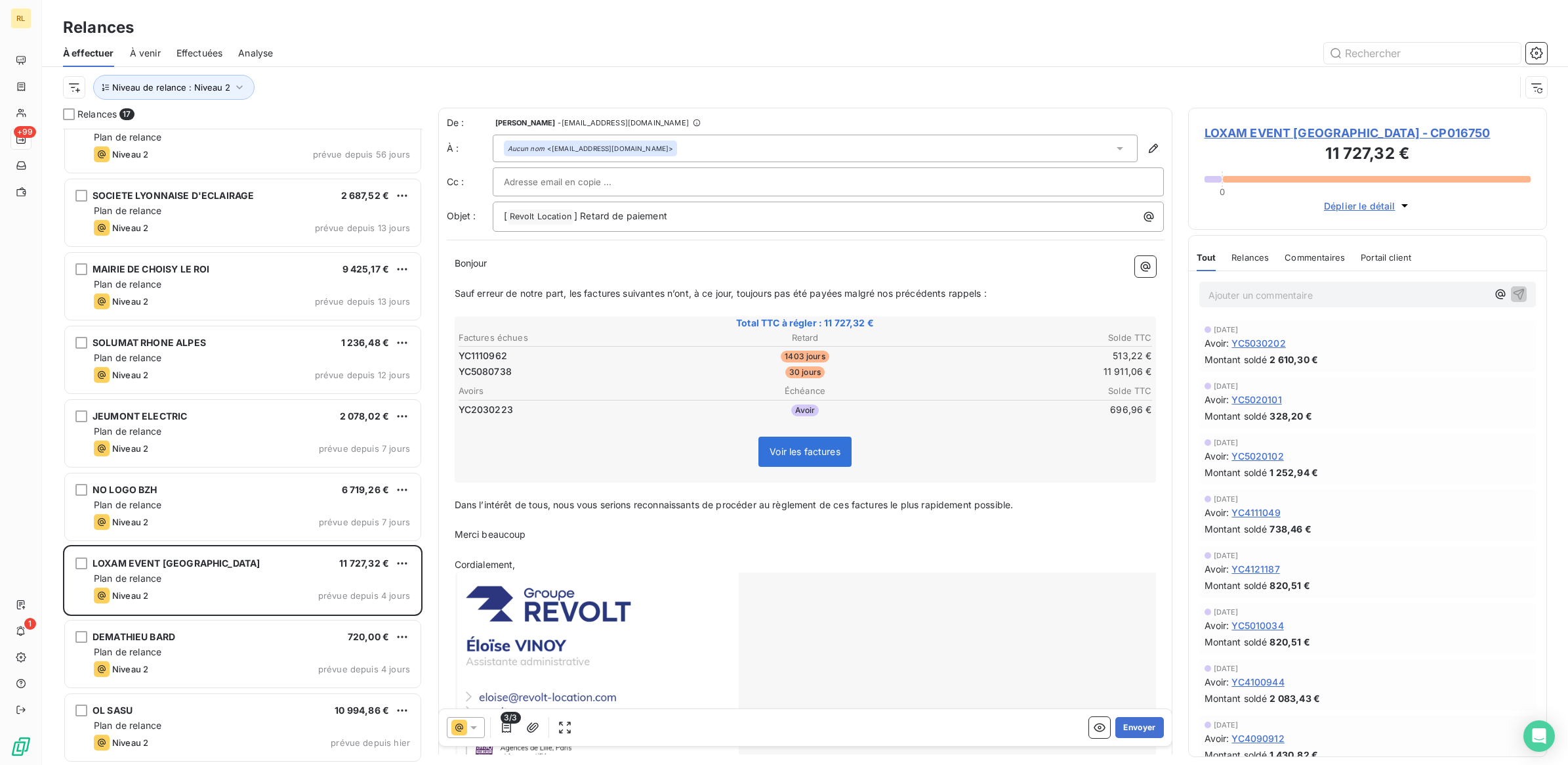
click at [473, 729] on icon at bounding box center [473, 727] width 13 height 13
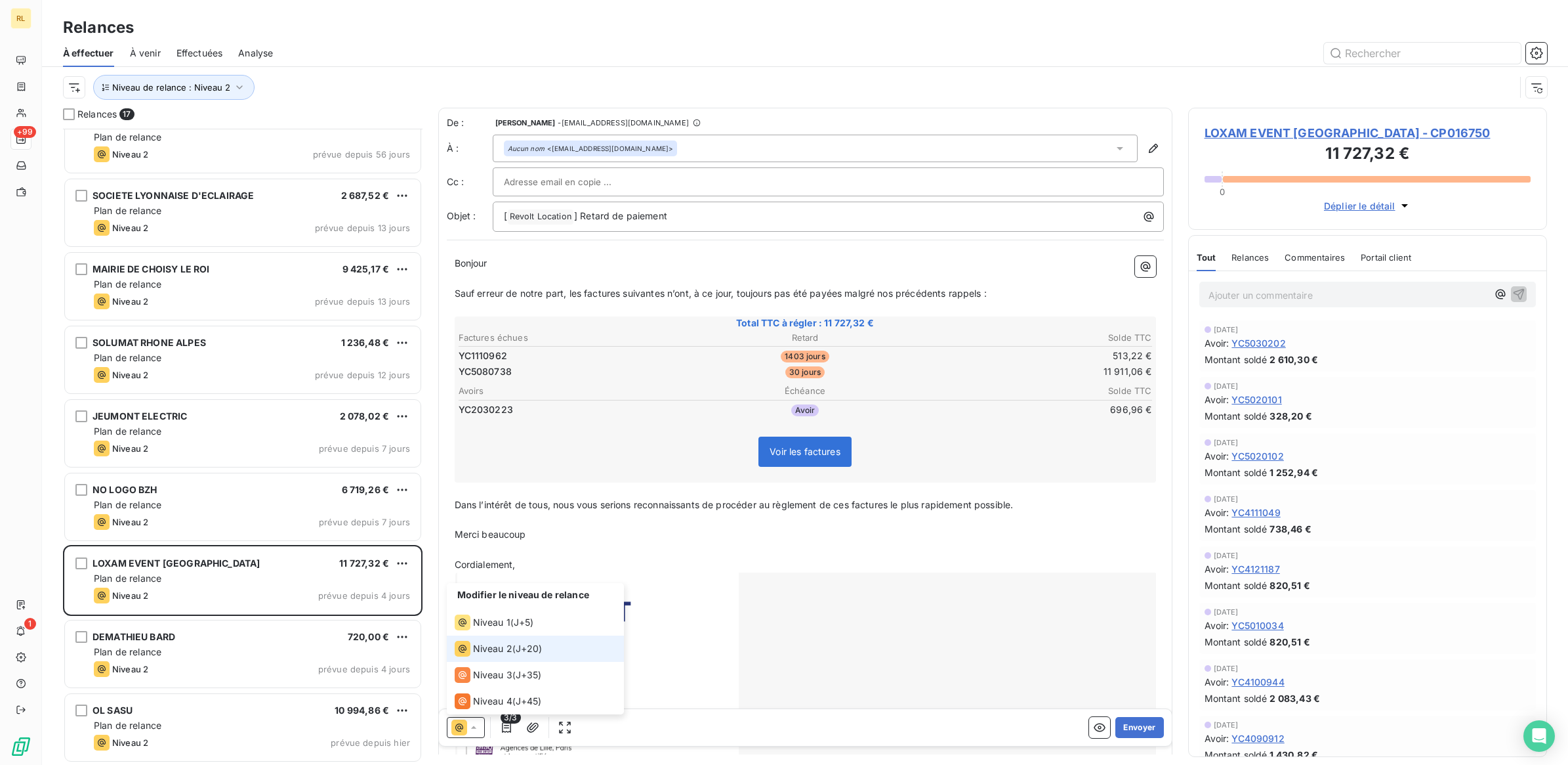
click at [473, 729] on icon at bounding box center [473, 727] width 13 height 13
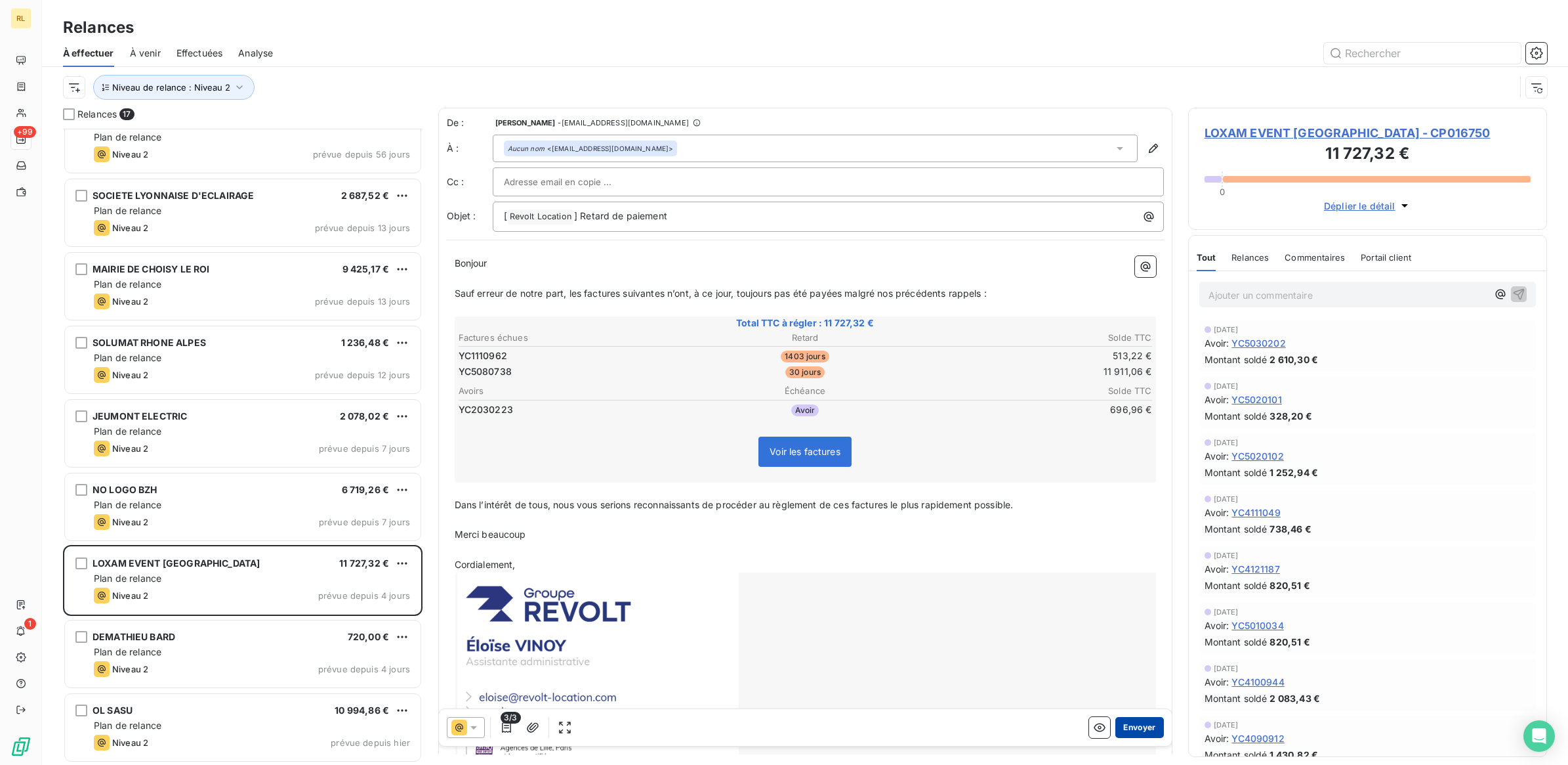
click at [1124, 731] on button "Envoyer" at bounding box center [1139, 727] width 48 height 21
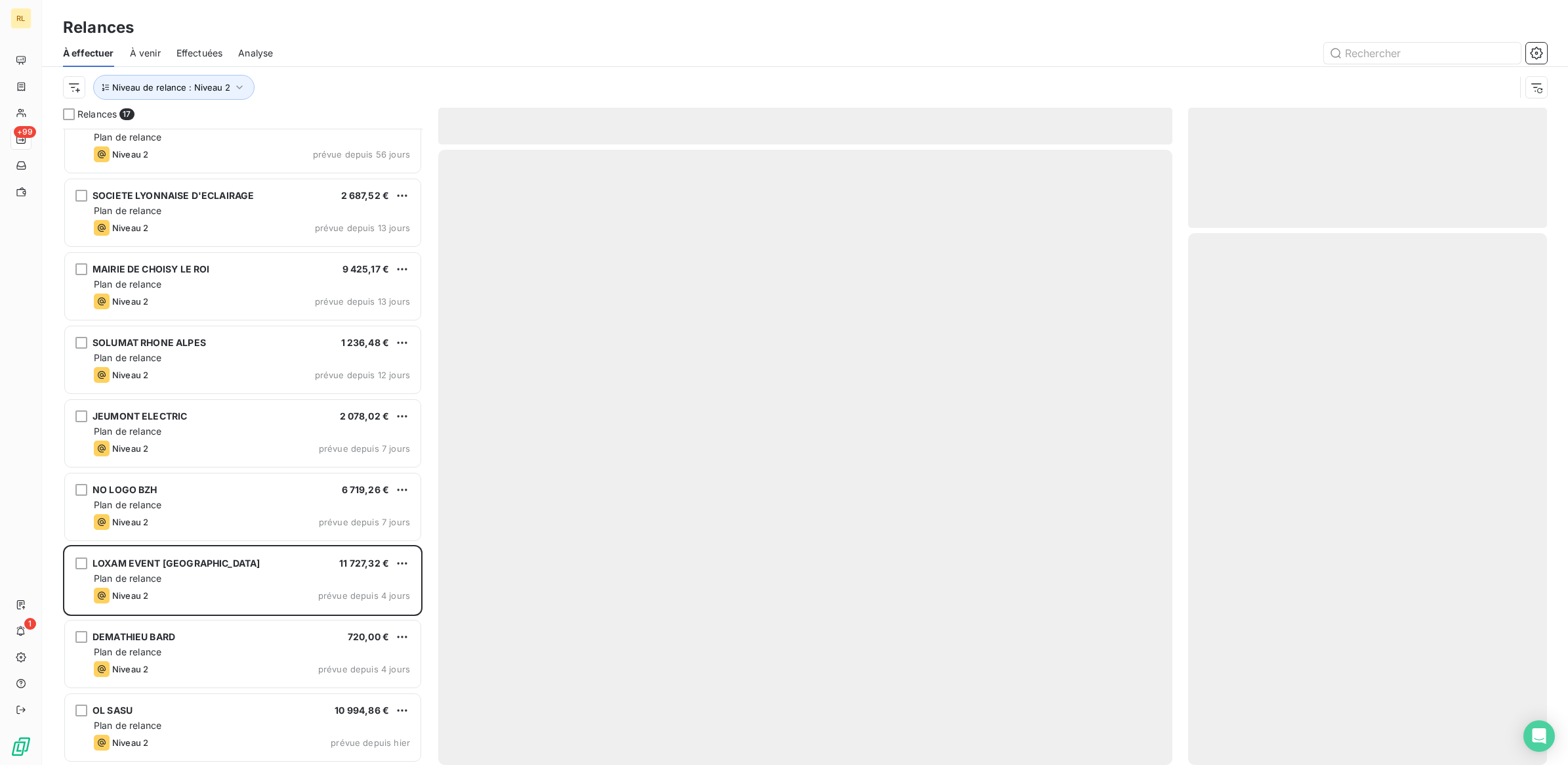
scroll to position [540, 0]
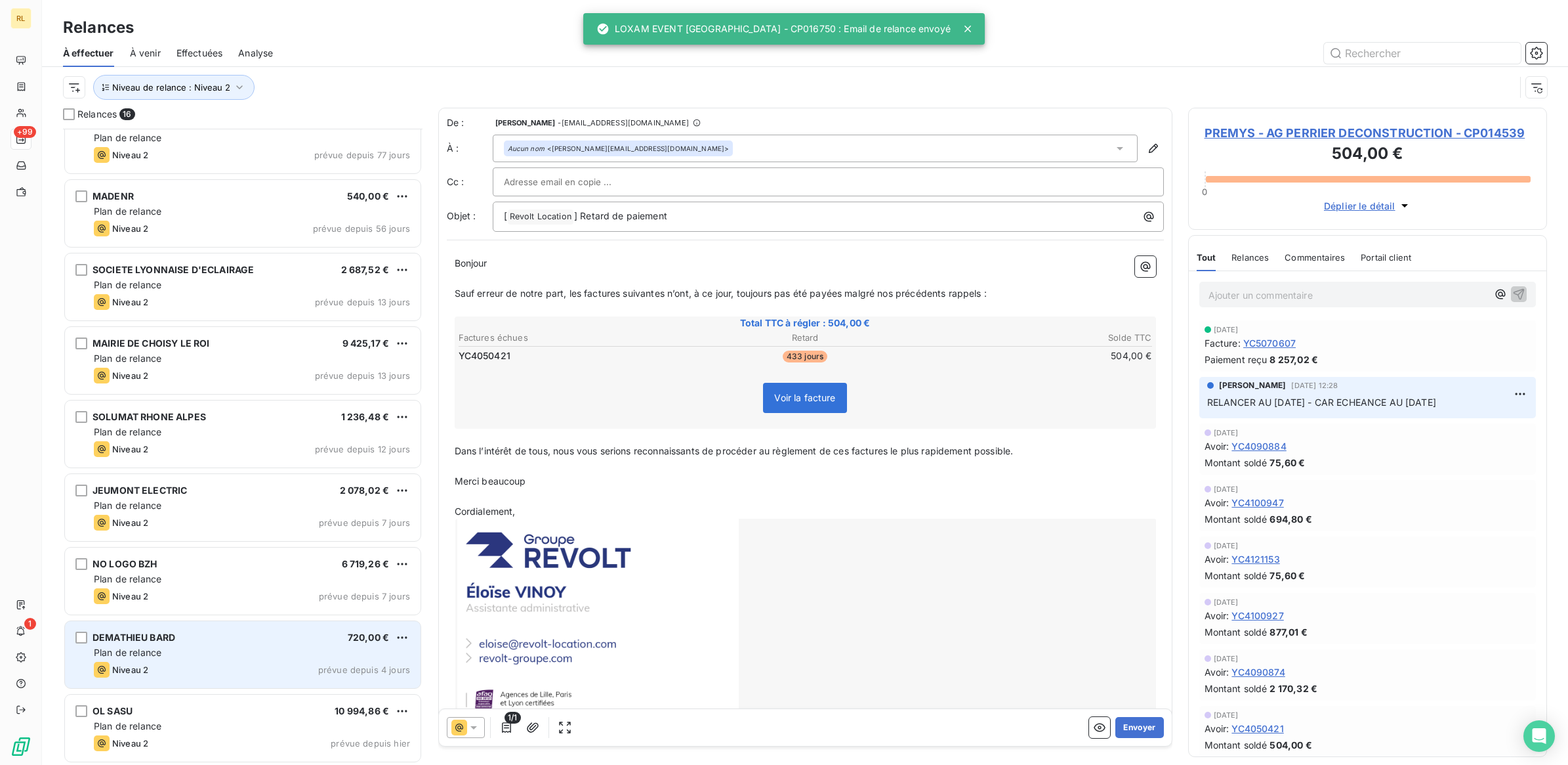
click at [221, 644] on div "DEMATHIEU BARD 720,00 €" at bounding box center [252, 637] width 316 height 12
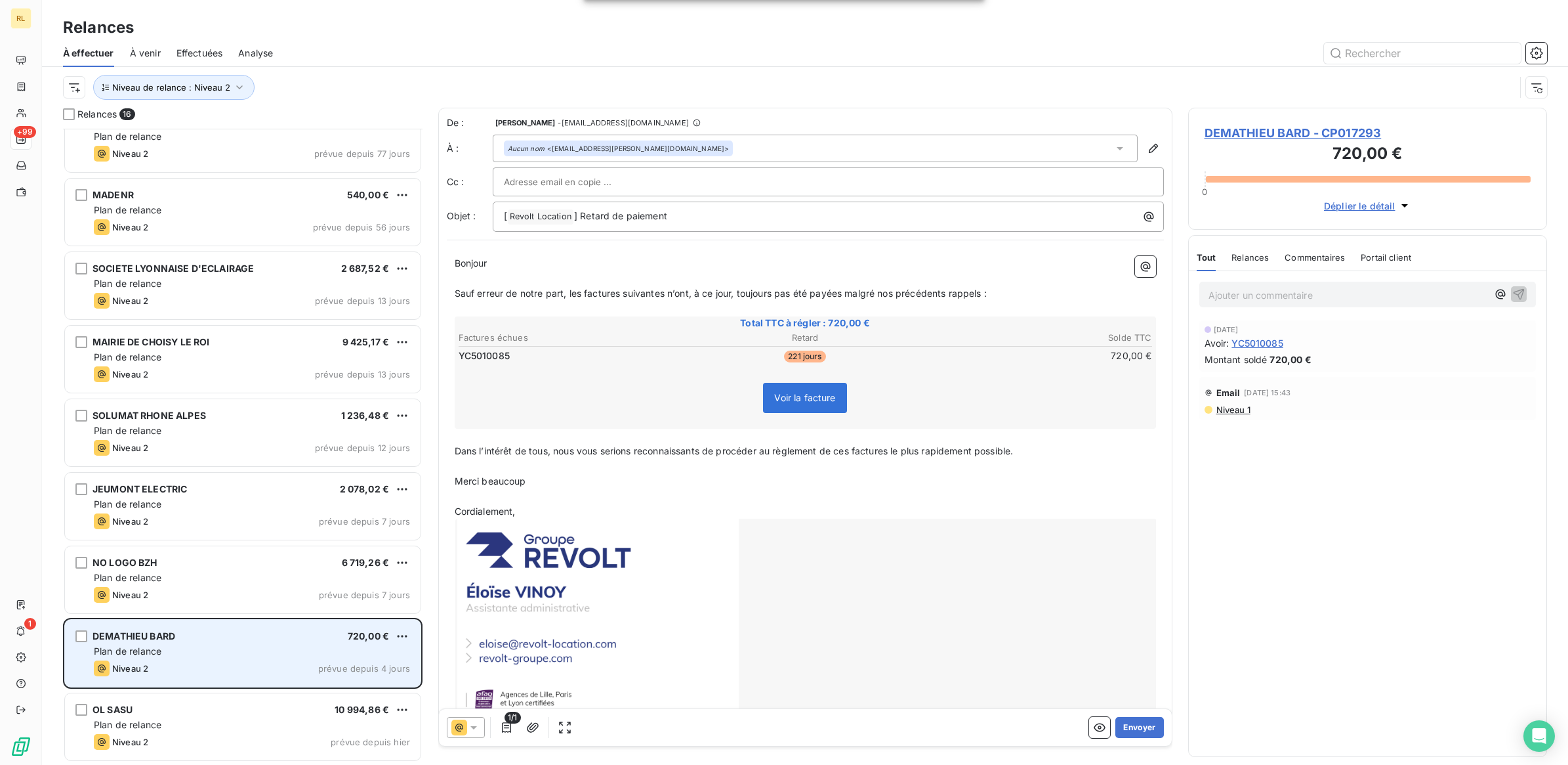
scroll to position [542, 0]
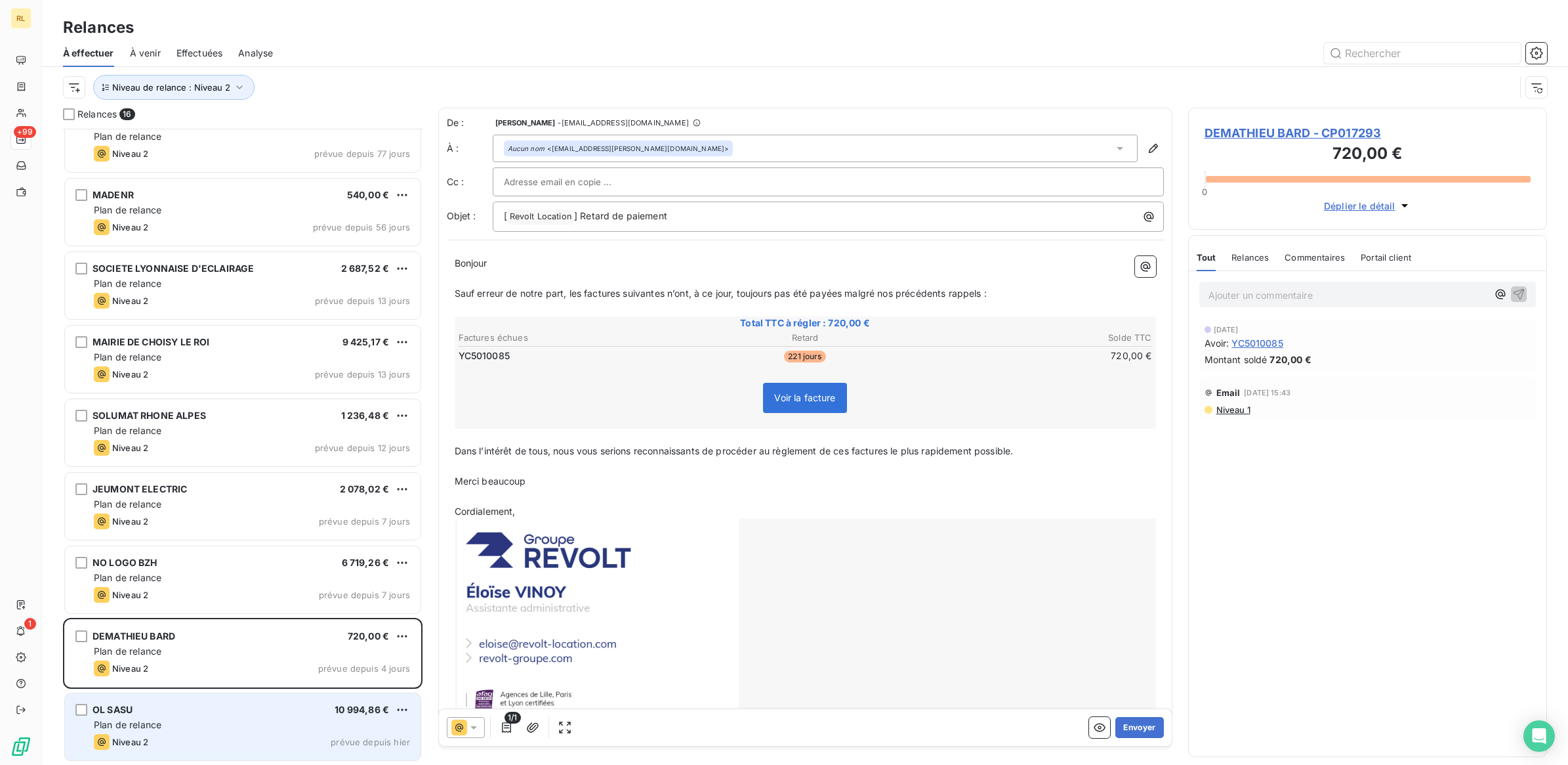
click at [220, 713] on div "OL SASU 10 994,86 €" at bounding box center [252, 709] width 316 height 12
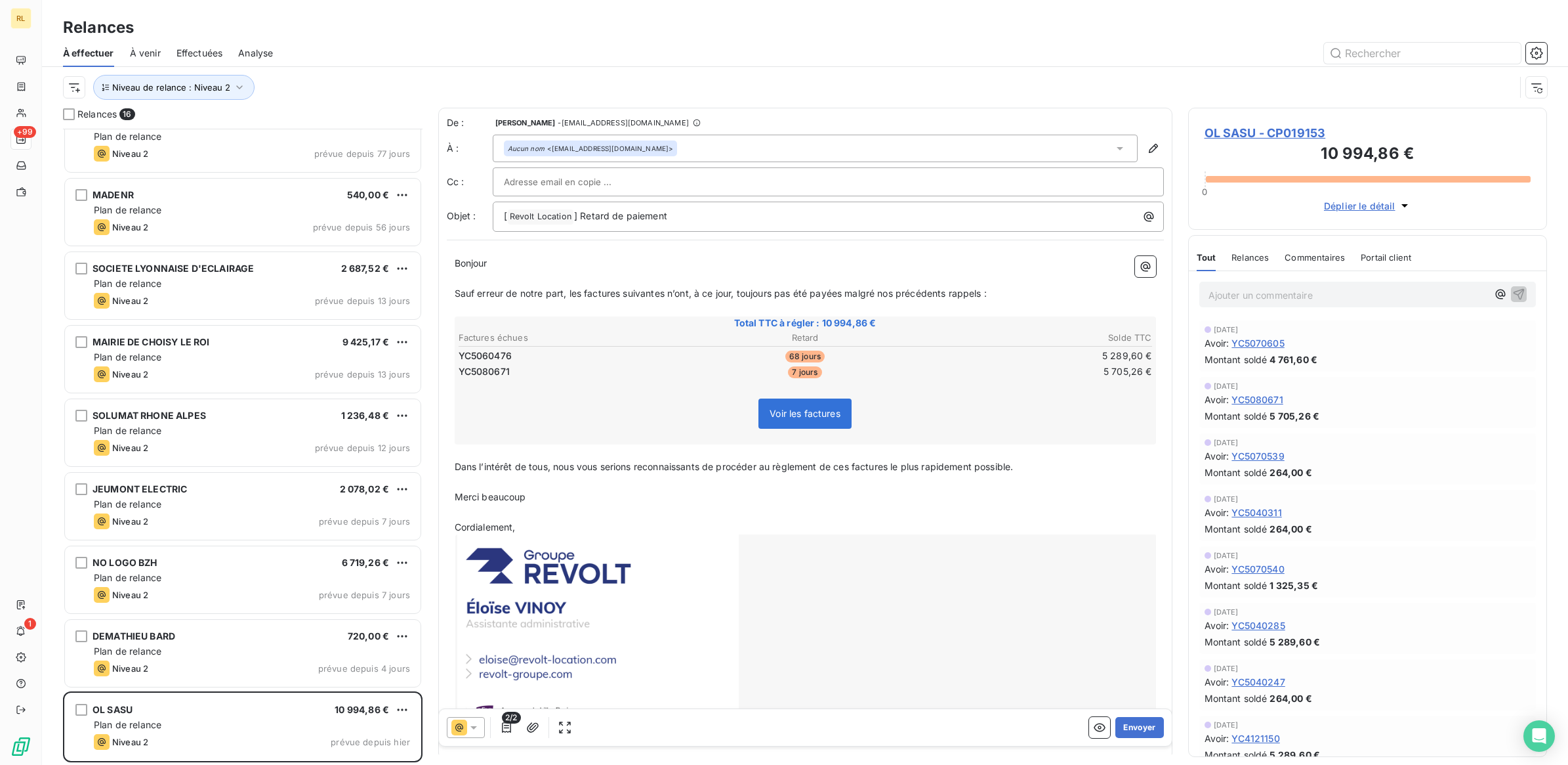
click at [479, 728] on icon at bounding box center [473, 727] width 13 height 13
click at [524, 642] on span "J+20 )" at bounding box center [529, 648] width 27 height 13
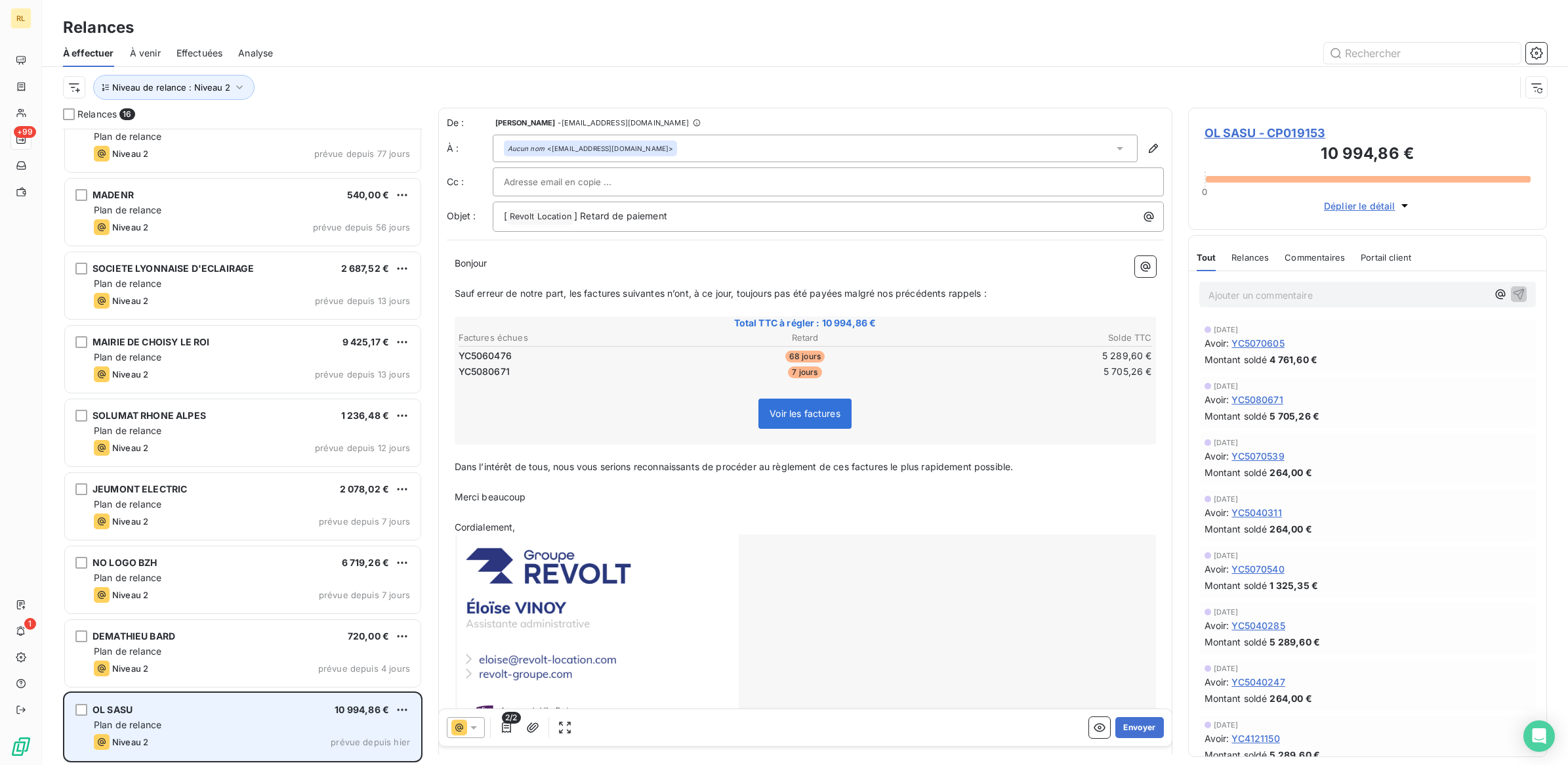
click at [221, 715] on div "OL SASU 10 994,86 € Plan de relance Niveau 2 prévue depuis [DATE]" at bounding box center [243, 727] width 356 height 67
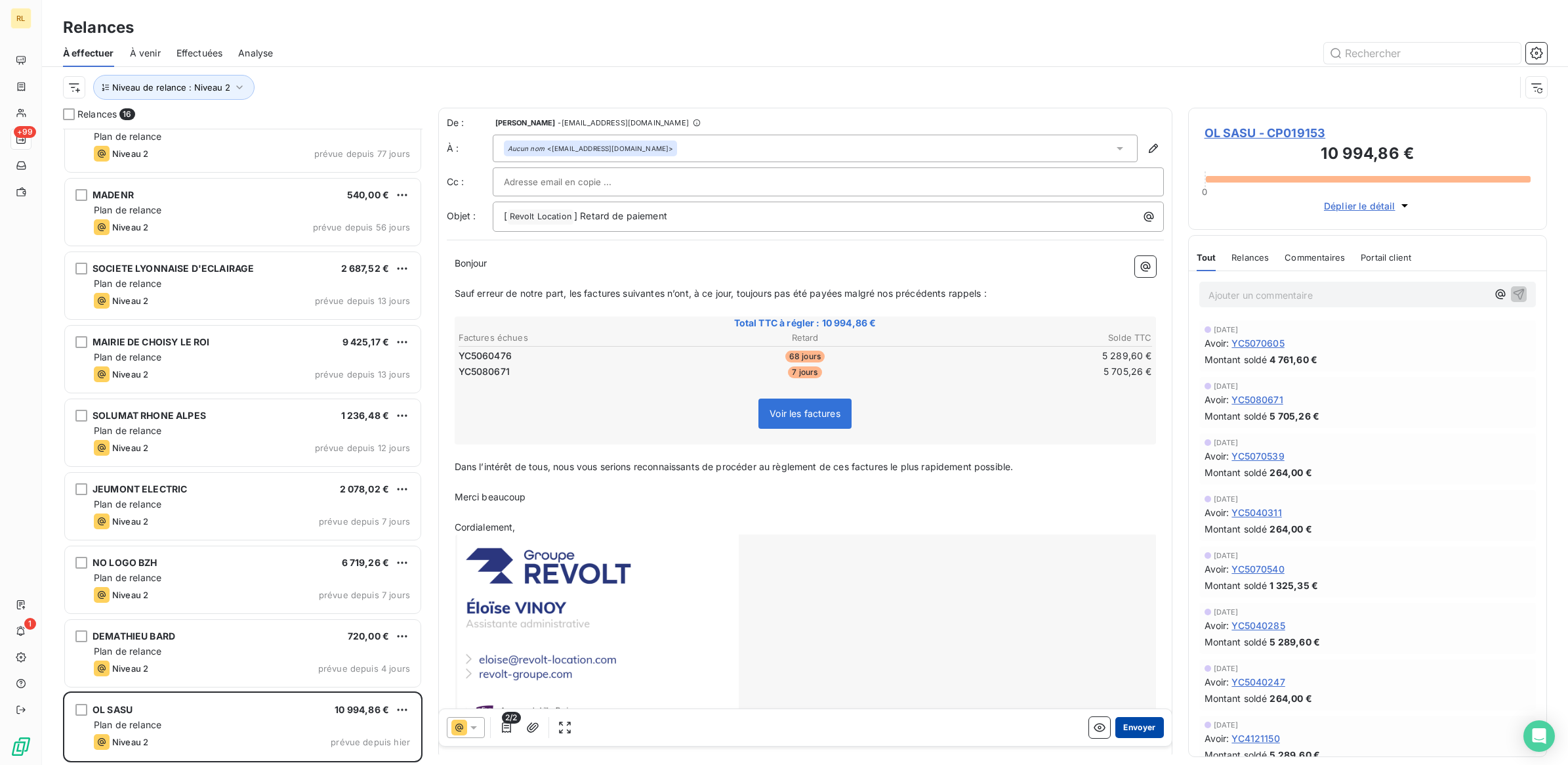
click at [1124, 724] on button "Envoyer" at bounding box center [1139, 727] width 48 height 21
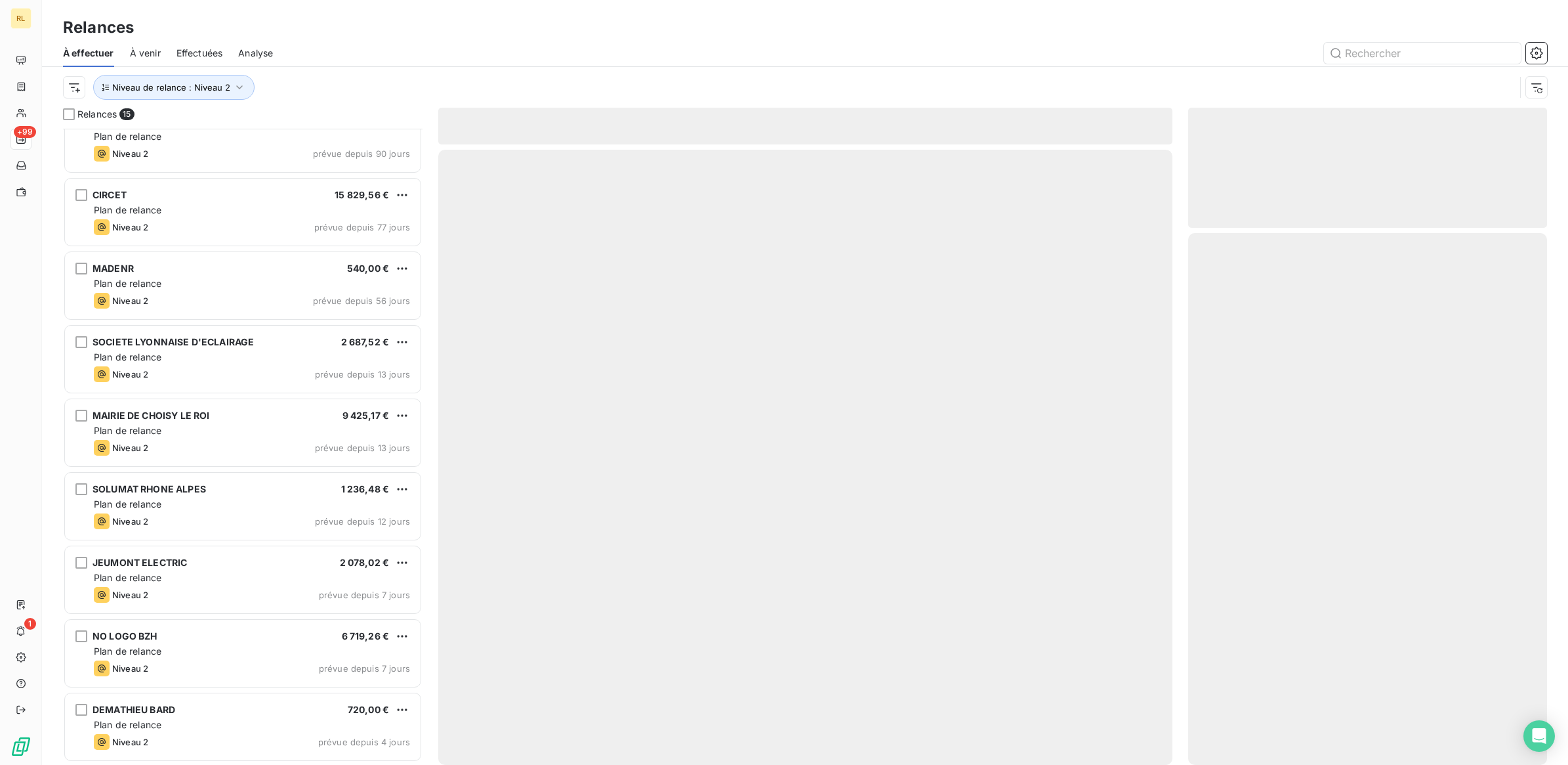
scroll to position [466, 0]
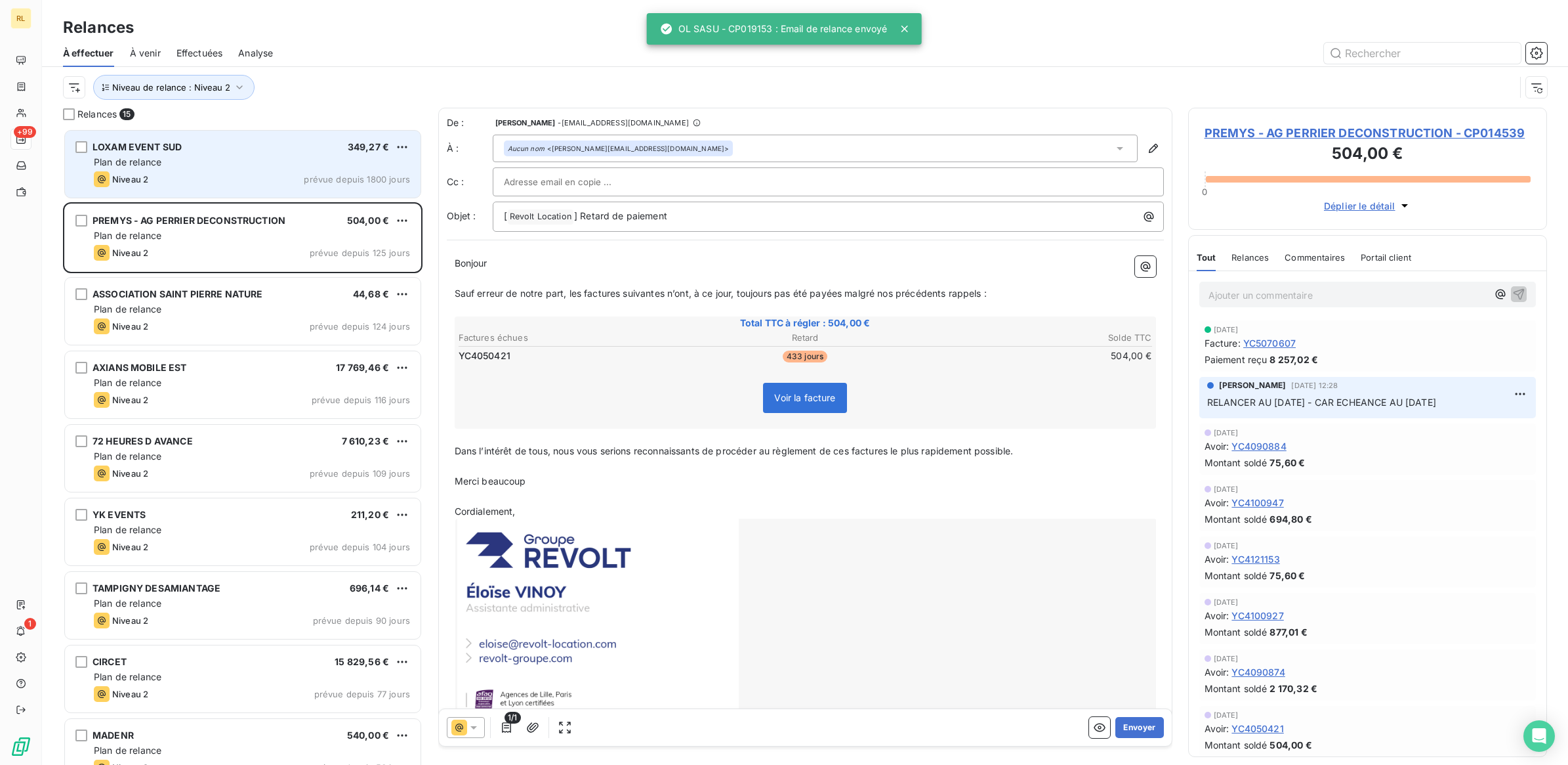
click at [303, 159] on div "Plan de relance" at bounding box center [252, 162] width 316 height 13
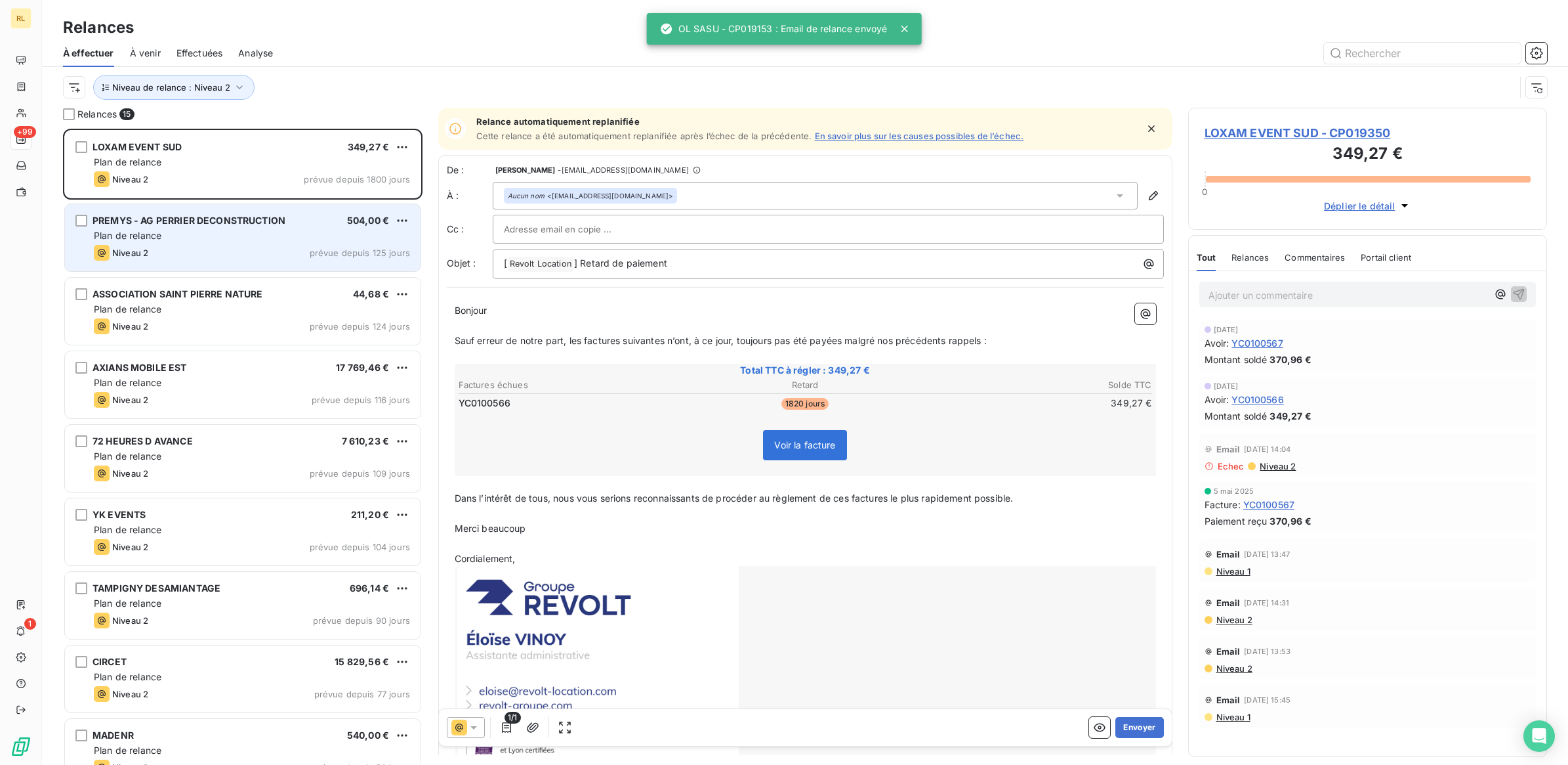
click at [300, 223] on div "PREMYS - AG PERRIER DECONSTRUCTION 504,00 €" at bounding box center [252, 220] width 316 height 12
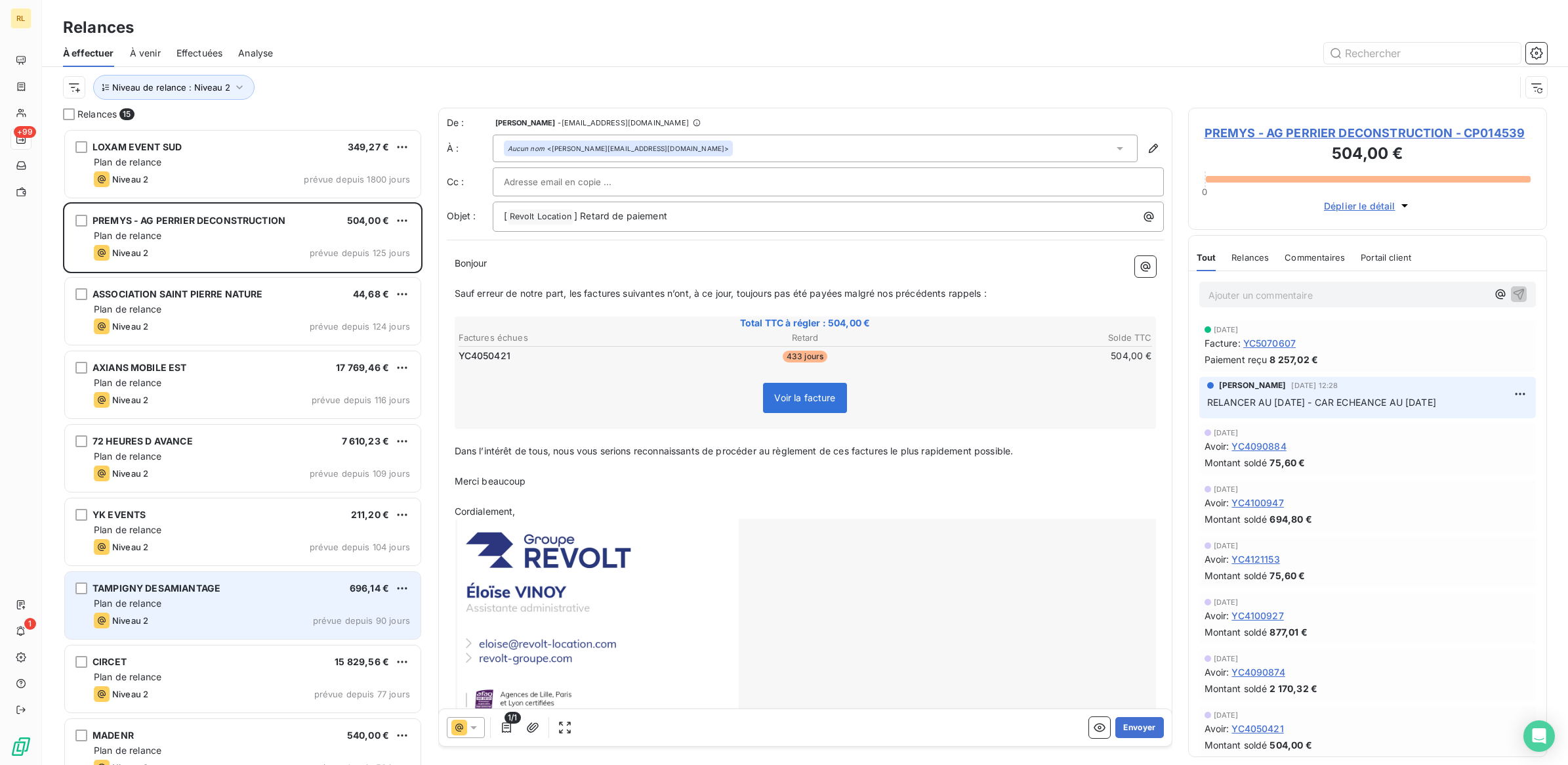
click at [284, 597] on div "Plan de relance" at bounding box center [252, 603] width 316 height 13
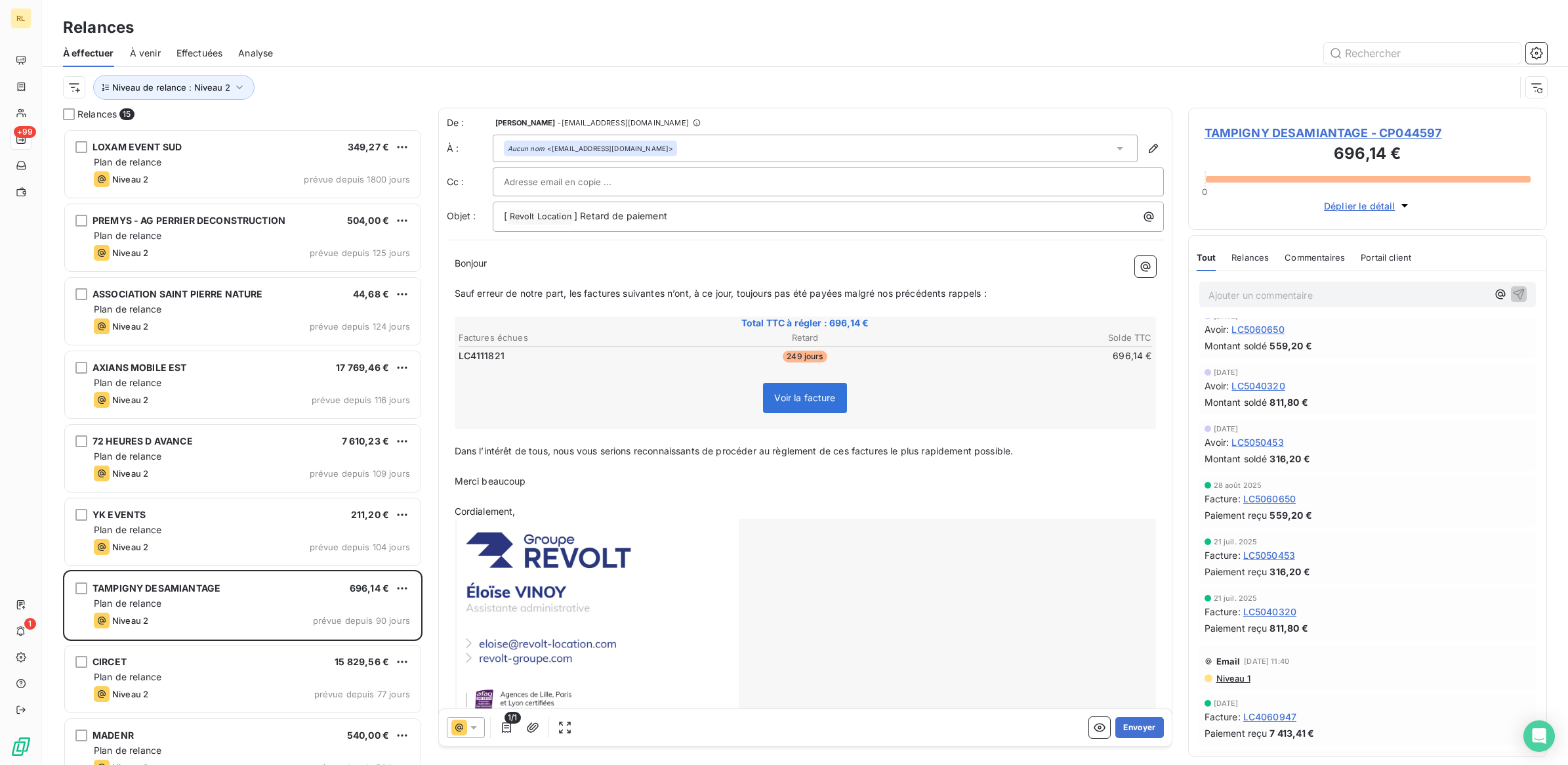
scroll to position [164, 0]
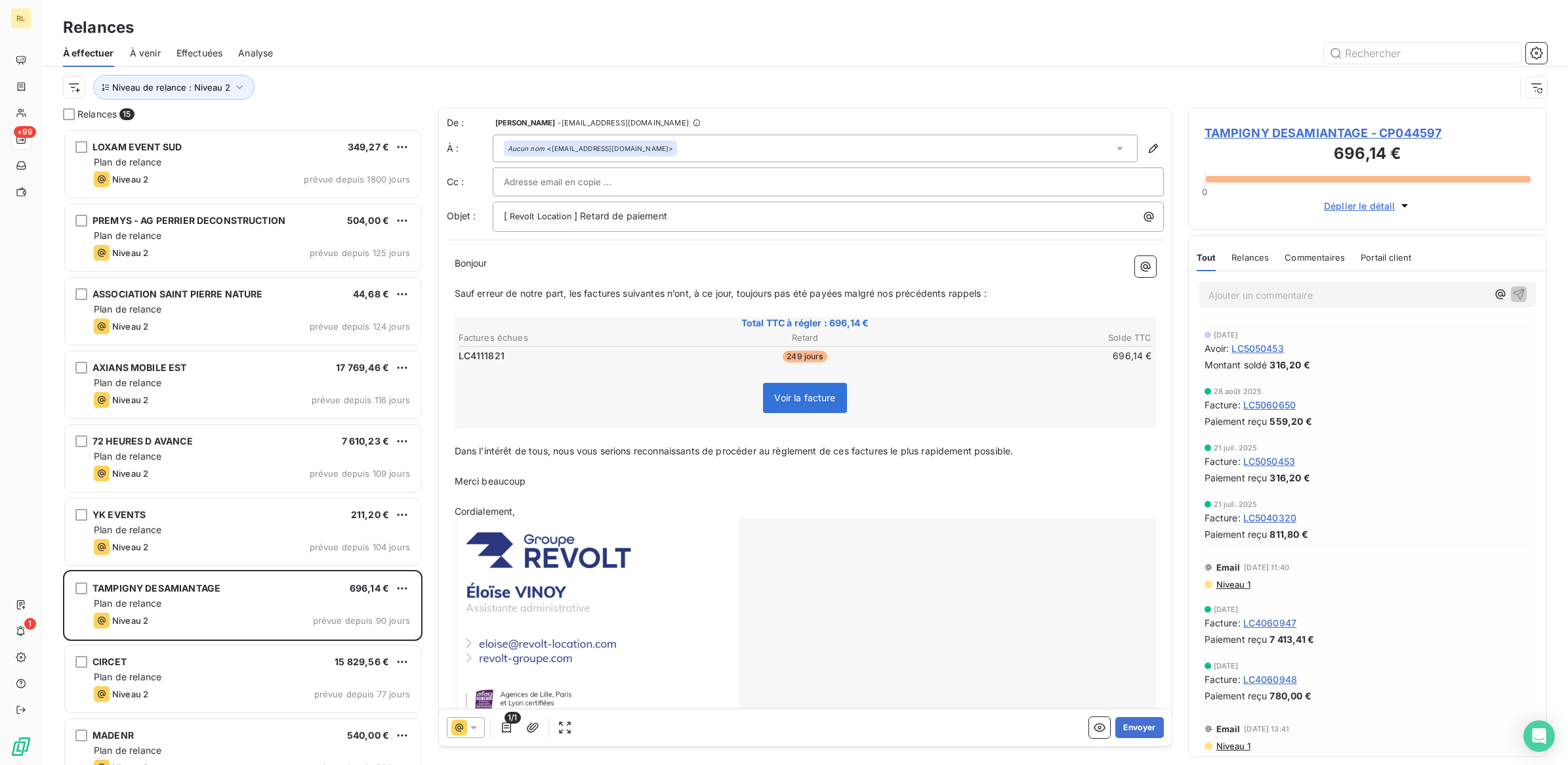
click at [477, 724] on icon at bounding box center [473, 727] width 13 height 13
click at [486, 616] on span "Niveau 1" at bounding box center [492, 622] width 37 height 13
click at [1137, 728] on button "Envoyer" at bounding box center [1139, 727] width 48 height 21
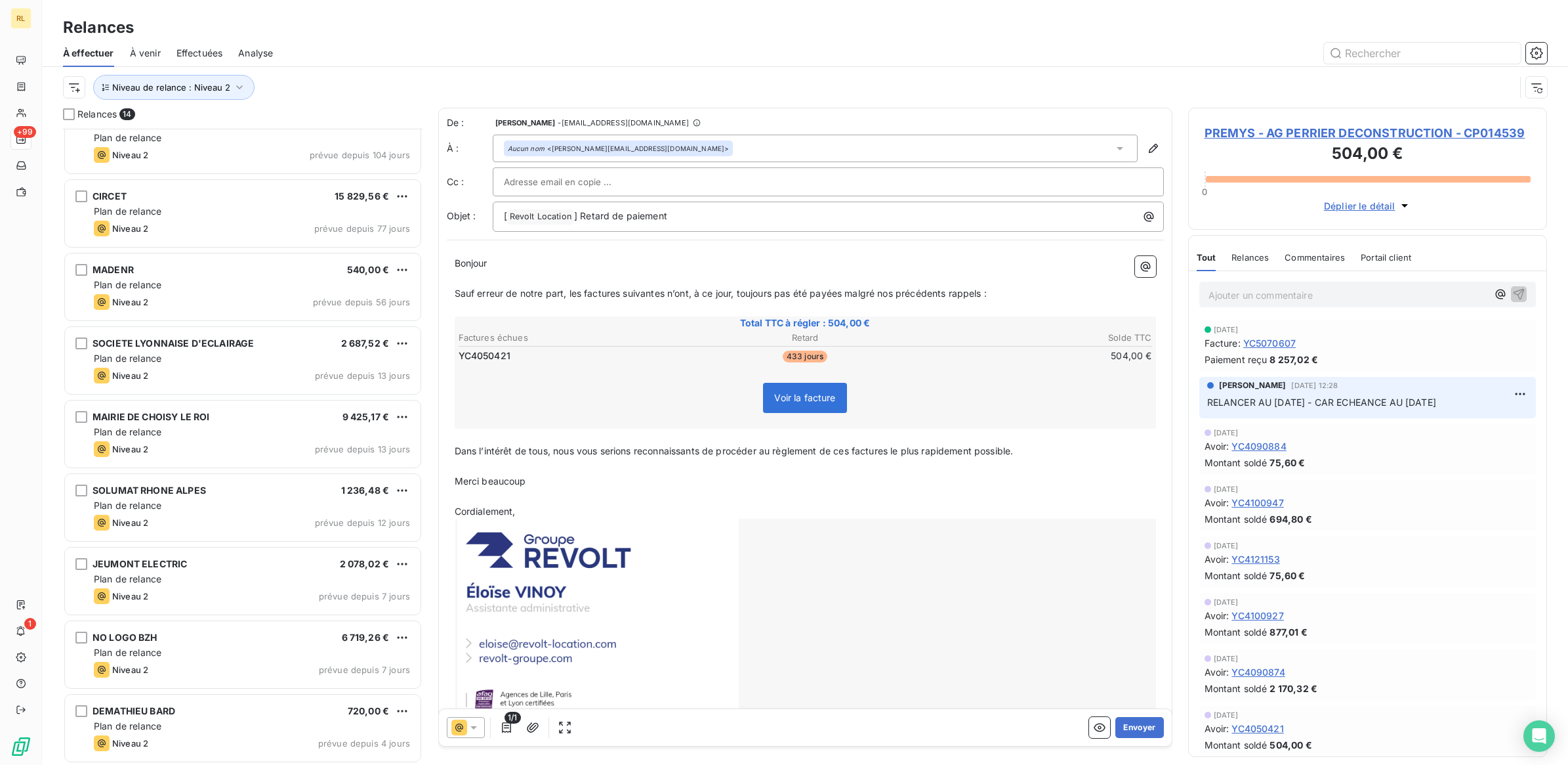
scroll to position [394, 0]
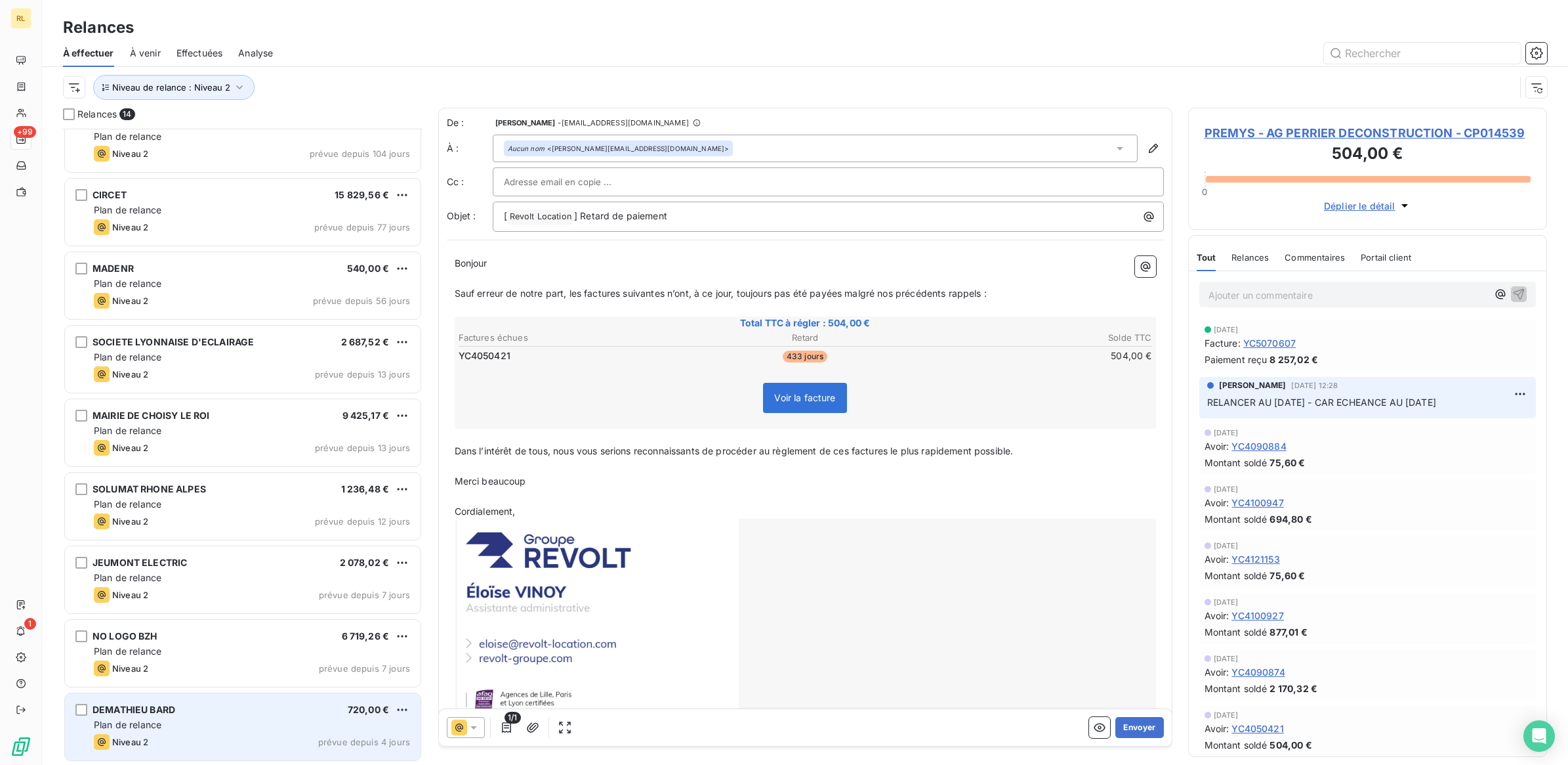
click at [287, 718] on div "Plan de relance" at bounding box center [252, 725] width 316 height 13
